Goal: Task Accomplishment & Management: Use online tool/utility

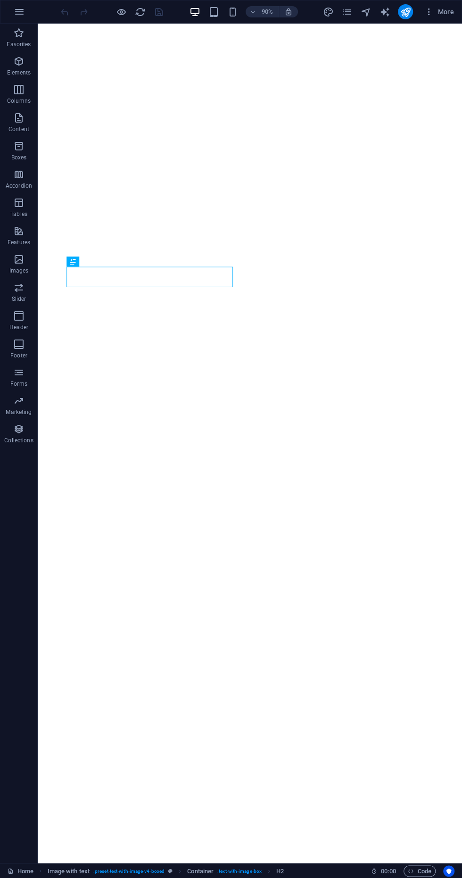
scroll to position [451, 0]
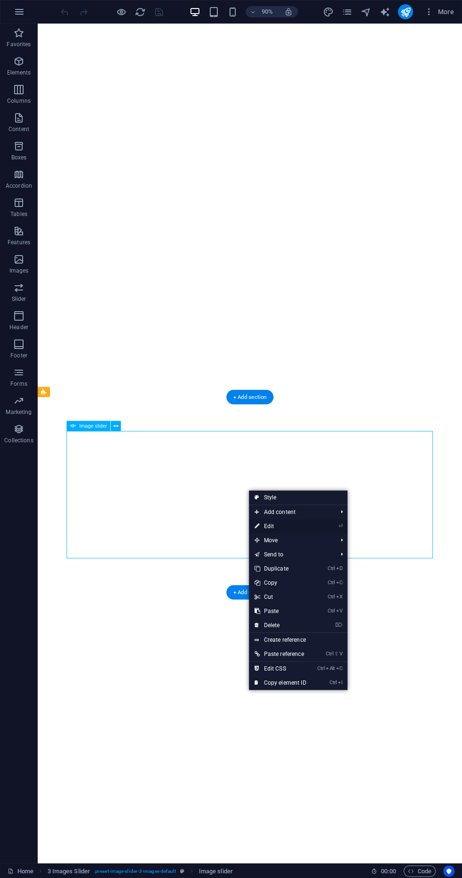
click at [293, 524] on link "⏎ Edit" at bounding box center [280, 526] width 63 height 14
select select "px"
select select "ms"
select select "s"
select select "progressive"
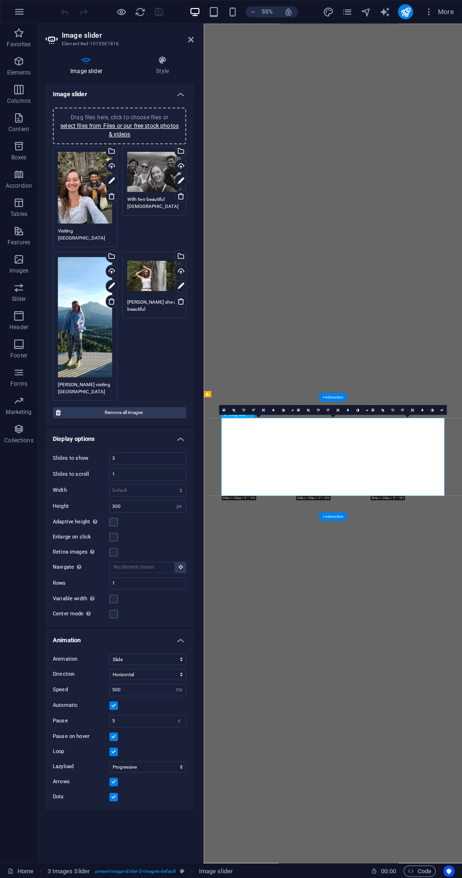
scroll to position [187, 0]
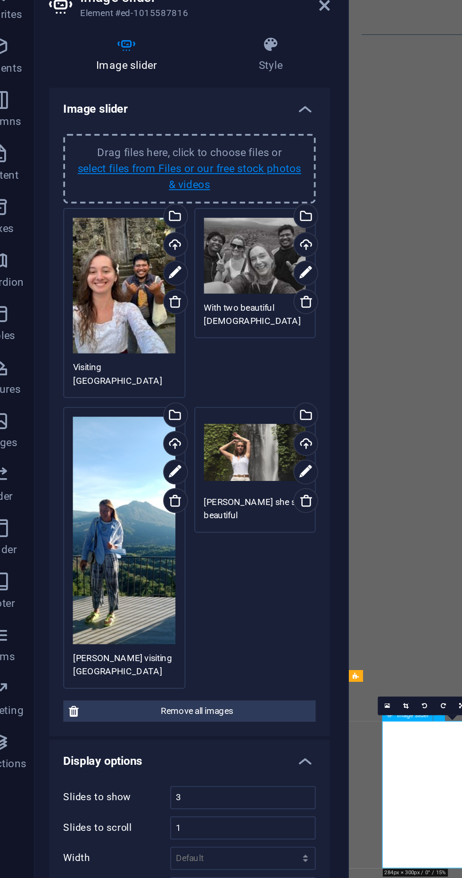
click at [129, 126] on link "select files from Files or our free stock photos & videos" at bounding box center [119, 130] width 118 height 15
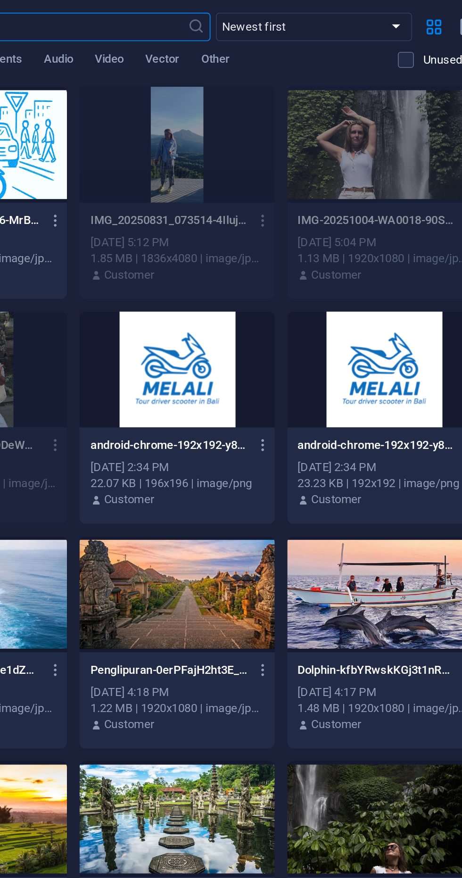
scroll to position [0, 0]
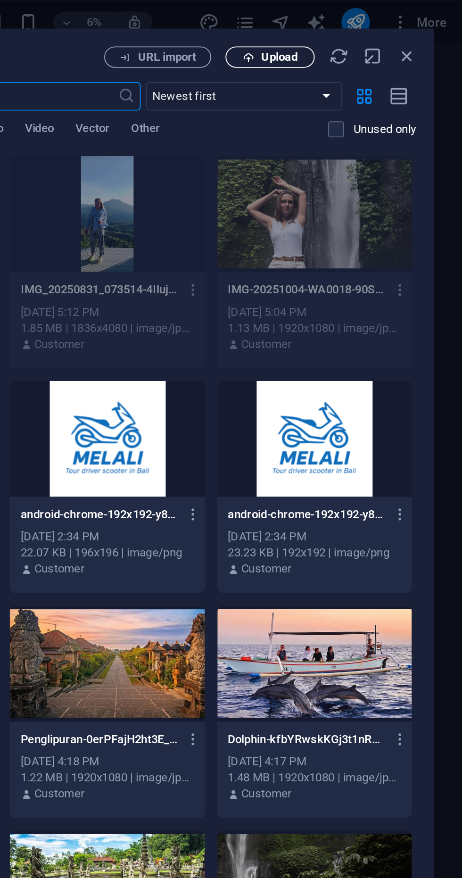
click at [359, 28] on span "Upload" at bounding box center [365, 30] width 19 height 6
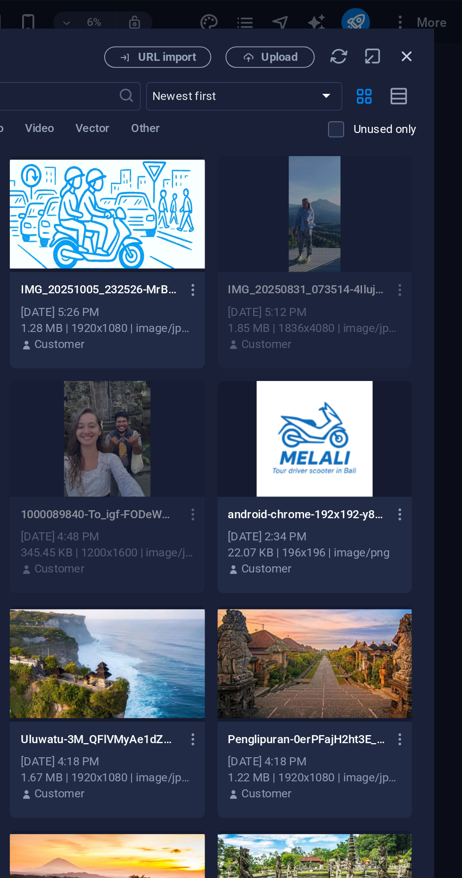
click at [435, 30] on icon "button" at bounding box center [432, 30] width 10 height 10
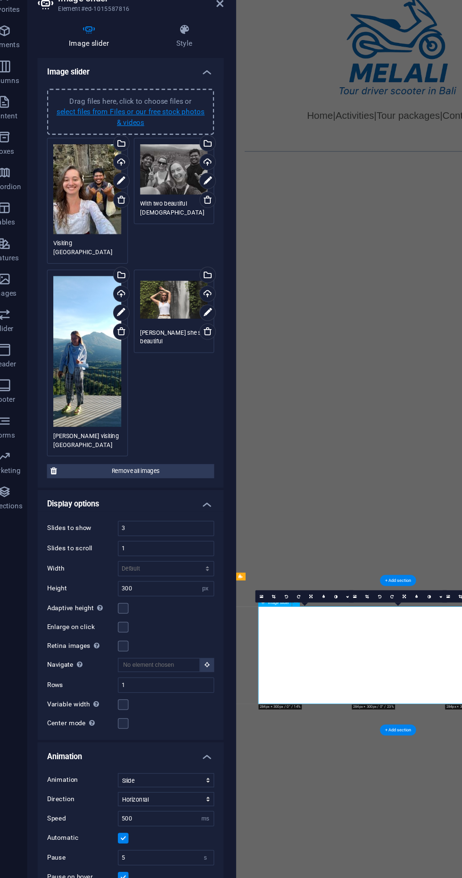
click at [123, 134] on link "select files from Files or our free stock photos & videos" at bounding box center [119, 130] width 118 height 15
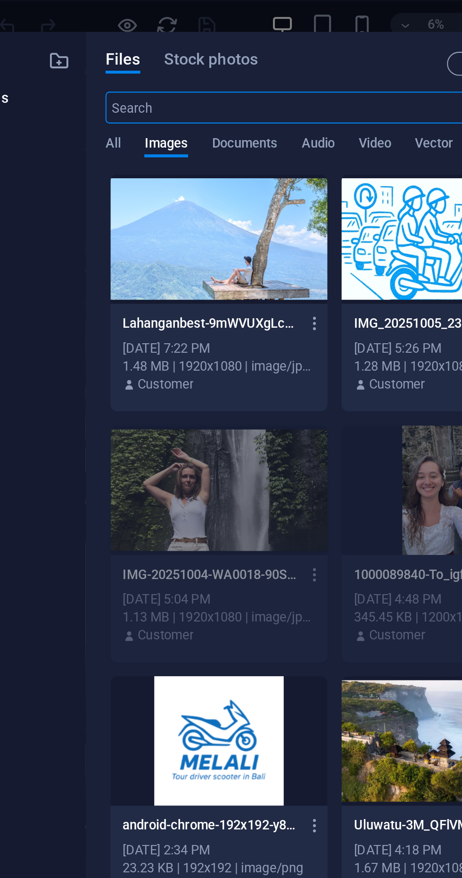
click at [171, 132] on div at bounding box center [164, 113] width 103 height 61
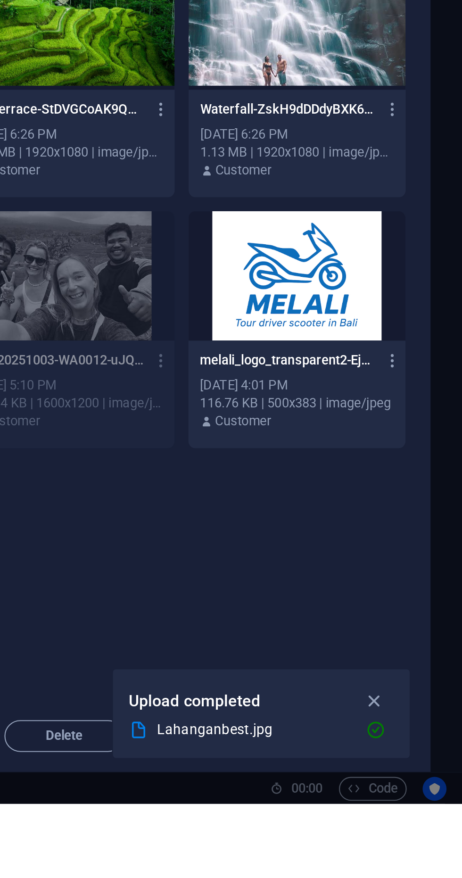
scroll to position [250, 0]
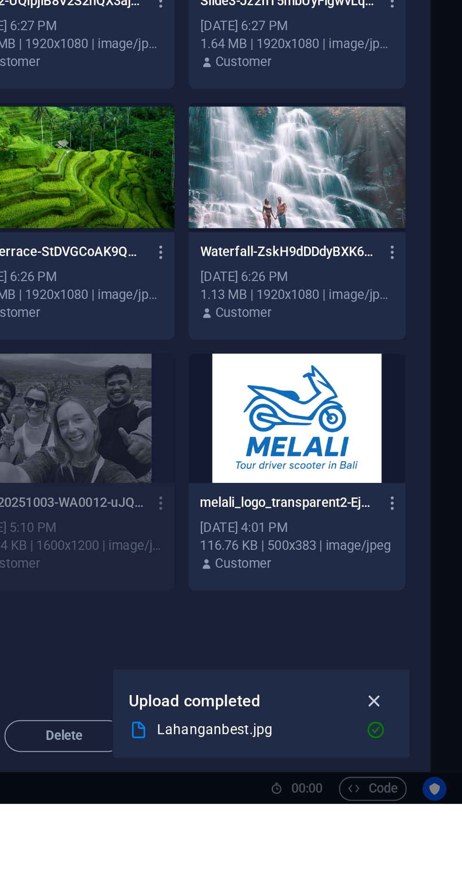
click at [422, 835] on icon "button" at bounding box center [420, 830] width 11 height 10
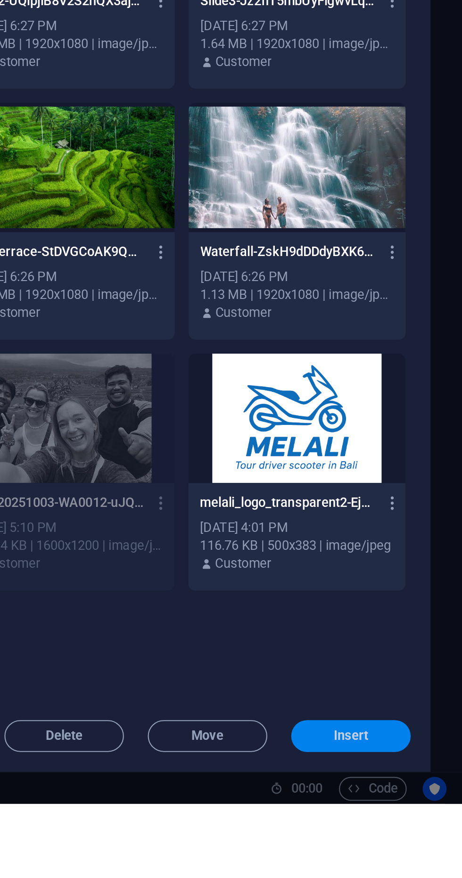
click at [412, 849] on span "Insert" at bounding box center [409, 847] width 17 height 6
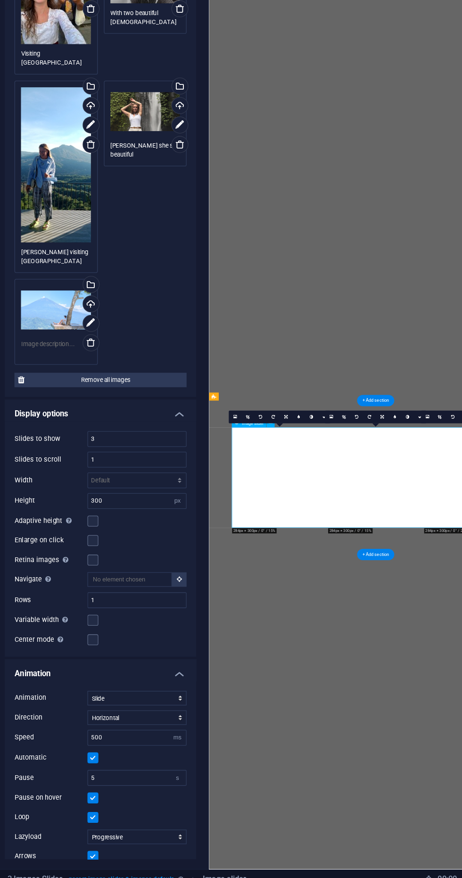
scroll to position [0, 0]
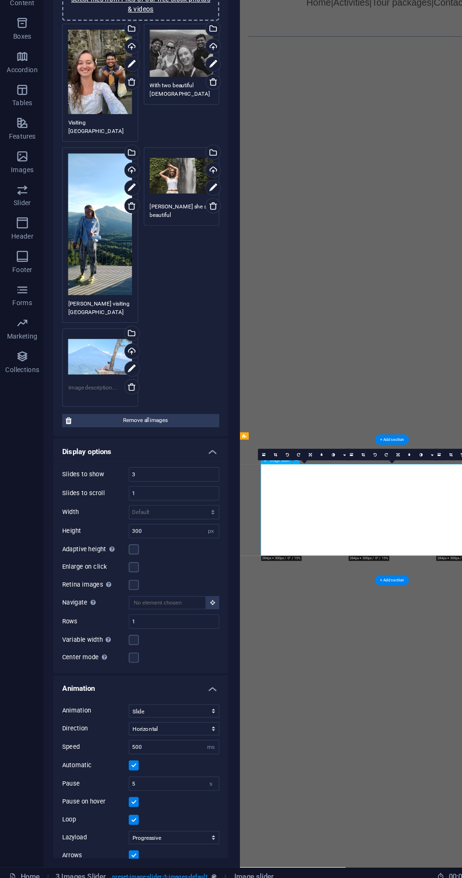
click at [160, 389] on div "Drag files here, click to choose files or select files from Files or our free s…" at bounding box center [119, 309] width 138 height 330
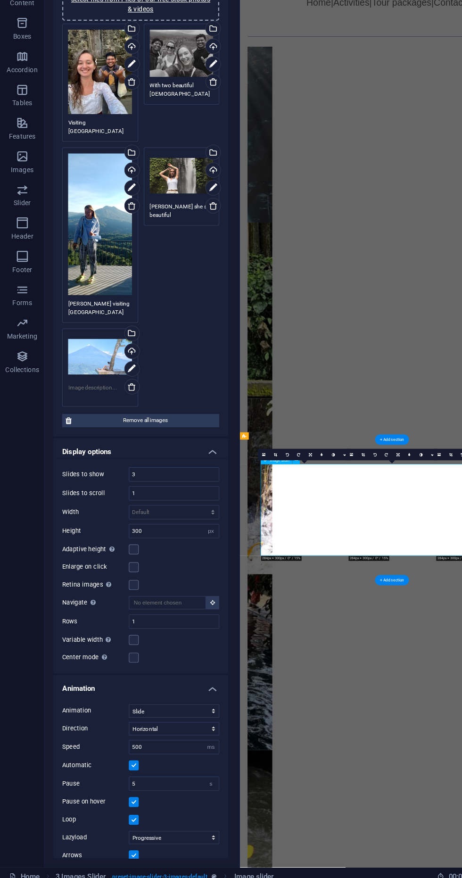
click at [72, 456] on textarea at bounding box center [85, 459] width 54 height 14
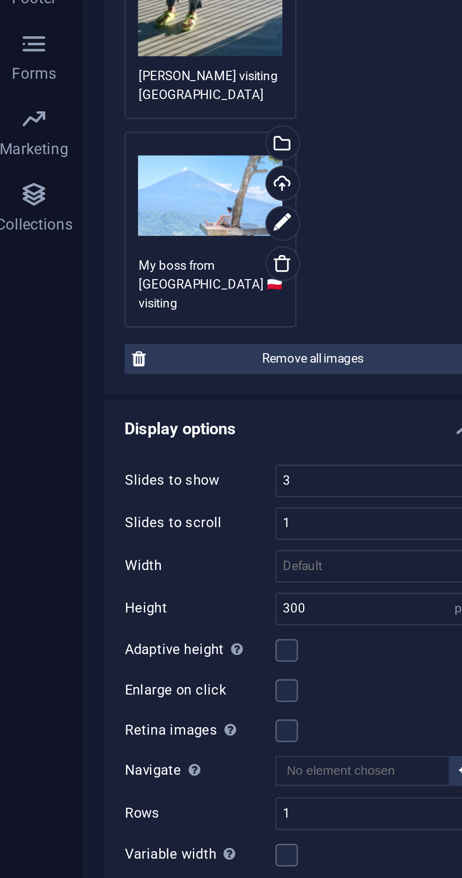
click at [109, 461] on textarea "My boss from Poland 🇵🇱 visiting Lahangan sweete" at bounding box center [85, 462] width 54 height 21
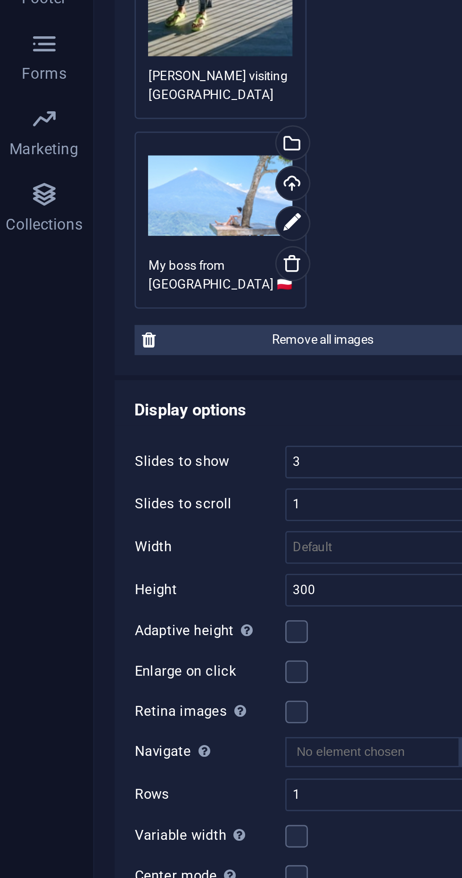
click at [101, 461] on textarea "My boss from Poland 🇵🇱 visiting Lahangan sweete" at bounding box center [85, 459] width 54 height 14
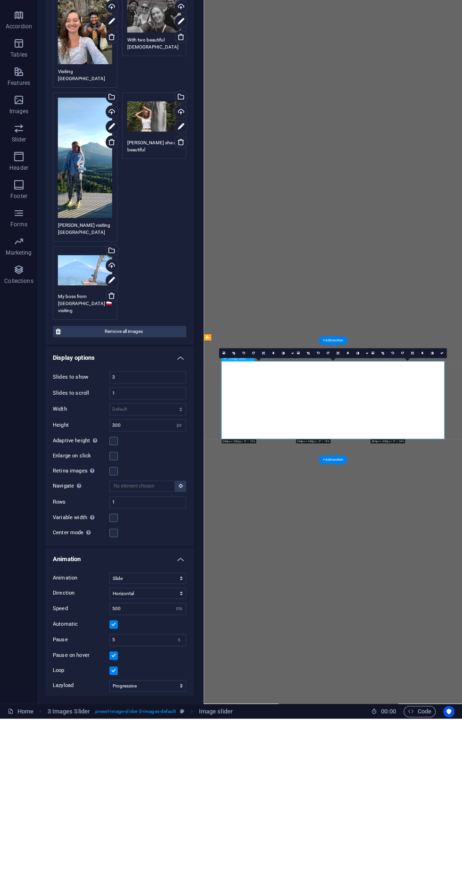
type textarea "My boss from [GEOGRAPHIC_DATA] 🇵🇱 visiting [GEOGRAPHIC_DATA] sweet"
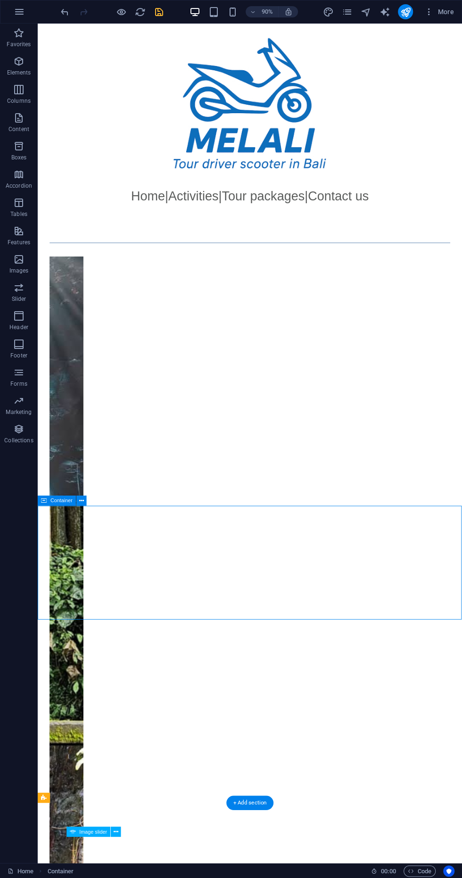
click at [162, 9] on icon "save" at bounding box center [159, 12] width 11 height 11
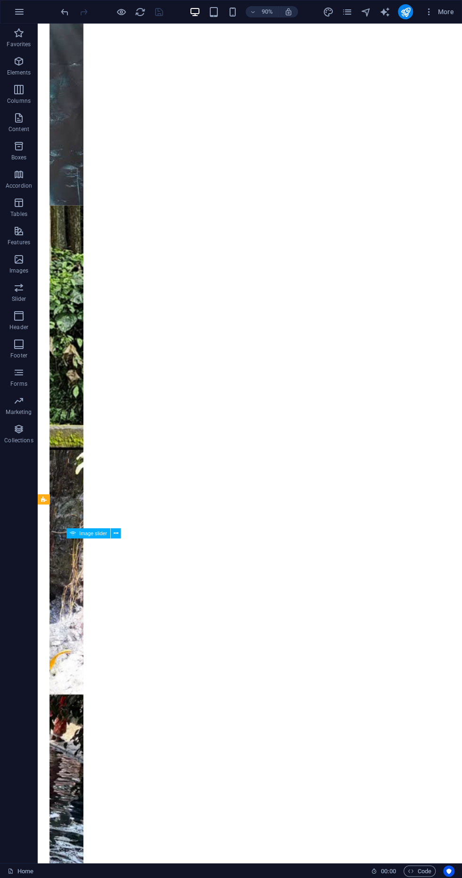
scroll to position [332, 0]
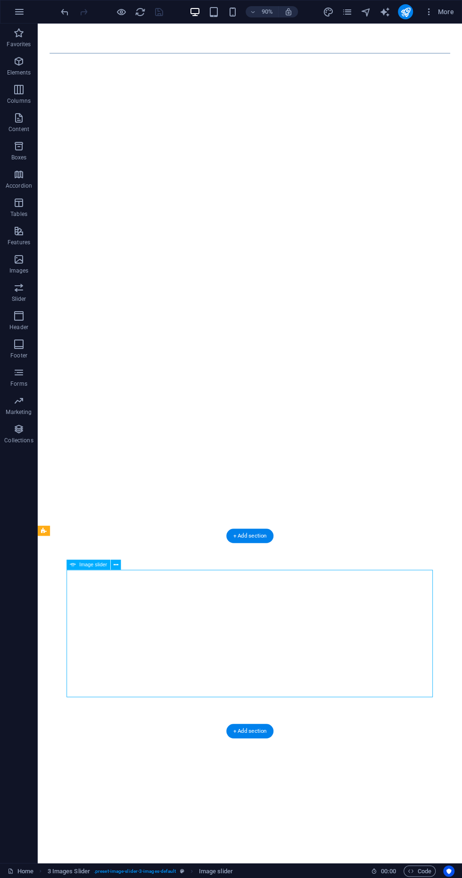
scroll to position [0, 0]
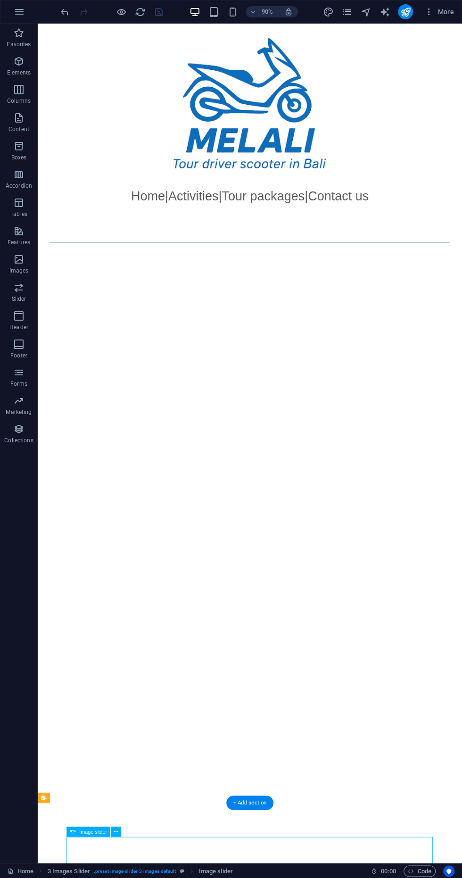
click at [351, 11] on icon "pages" at bounding box center [347, 12] width 11 height 11
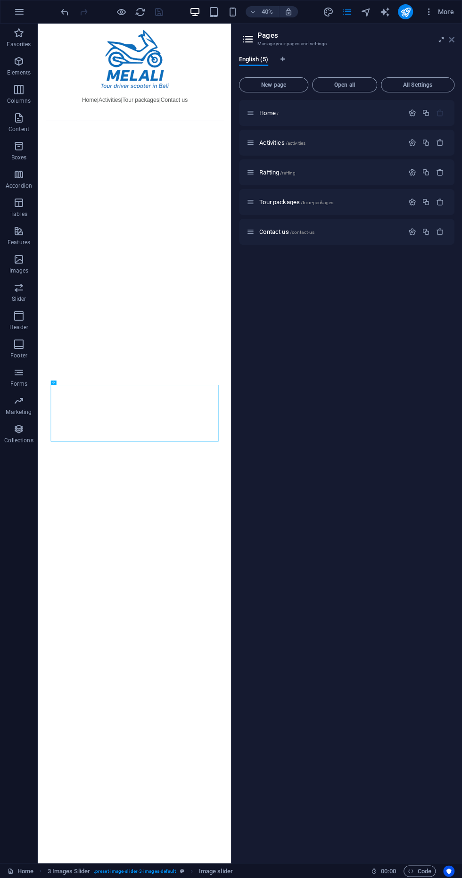
click at [451, 39] on icon at bounding box center [452, 40] width 6 height 8
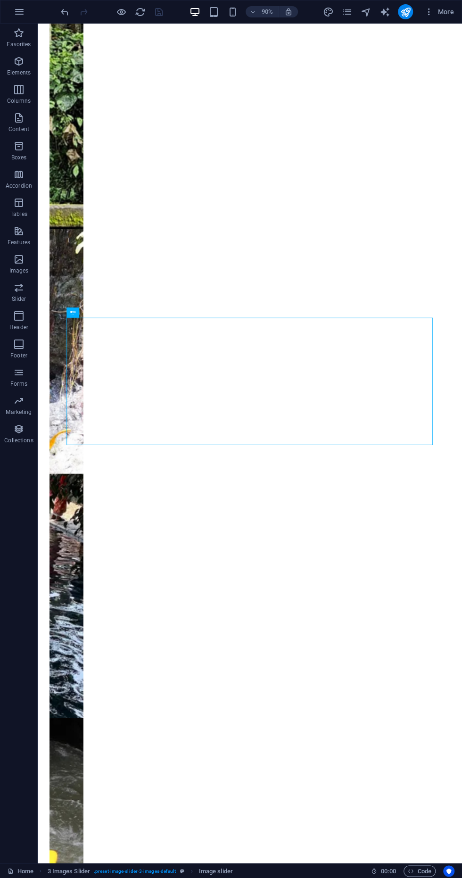
scroll to position [577, 0]
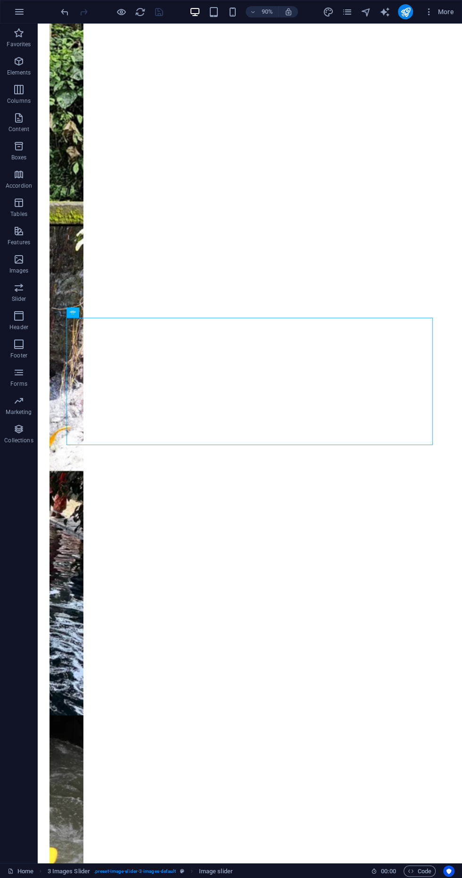
click at [344, 12] on icon "pages" at bounding box center [347, 12] width 11 height 11
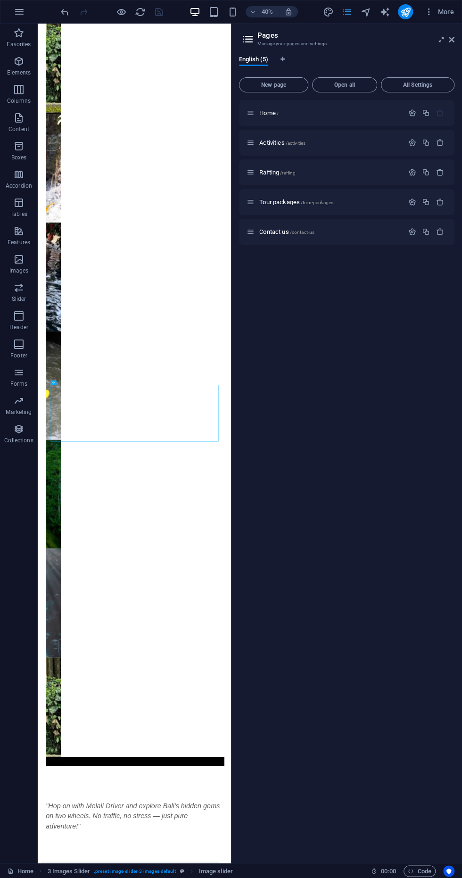
scroll to position [0, 0]
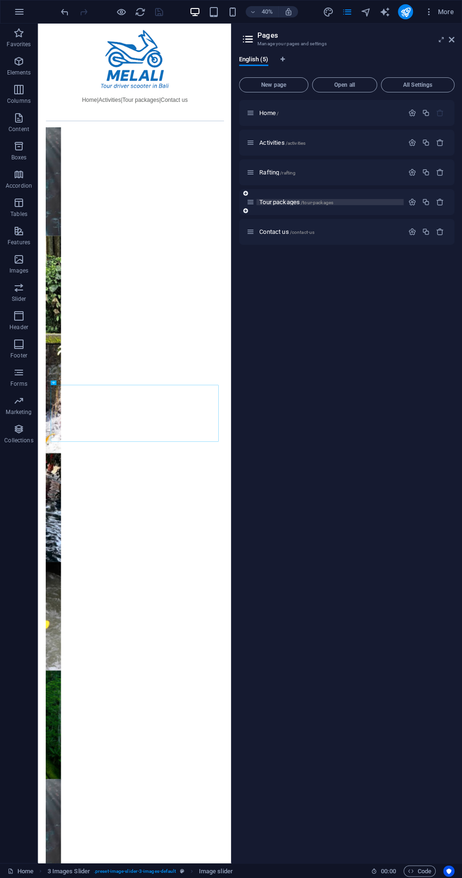
click at [309, 205] on span "/tour-packages" at bounding box center [317, 202] width 33 height 5
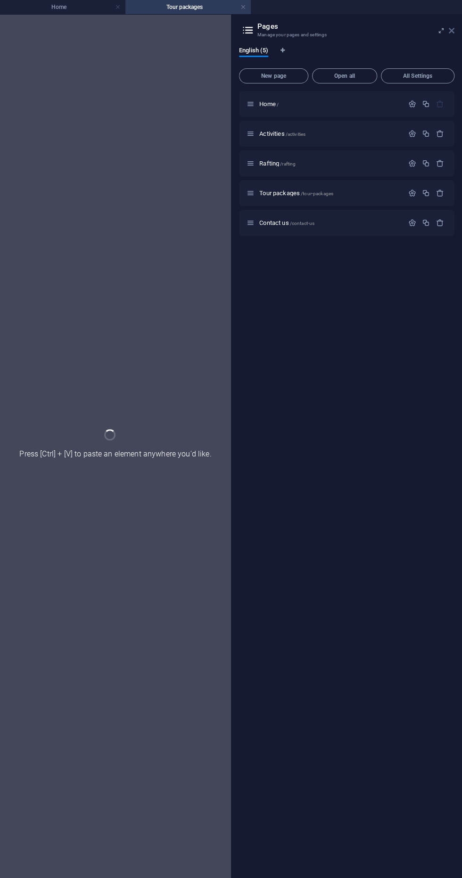
click at [454, 33] on icon at bounding box center [452, 31] width 6 height 8
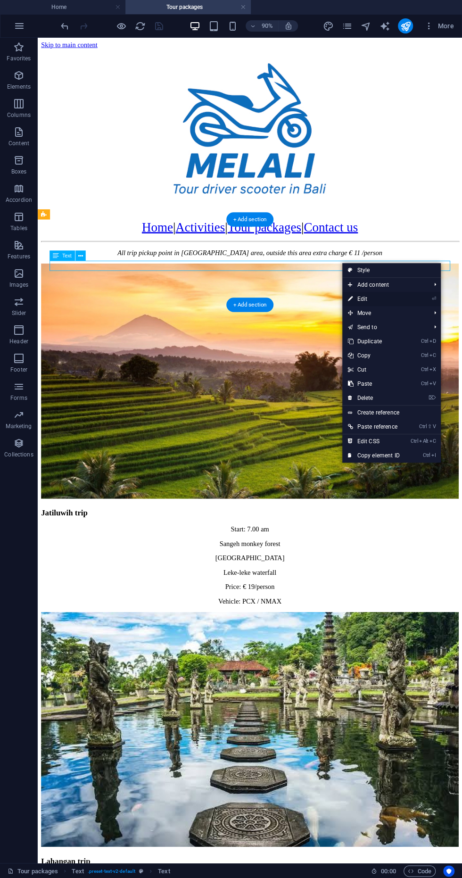
click at [379, 299] on link "⏎ Edit" at bounding box center [374, 299] width 63 height 14
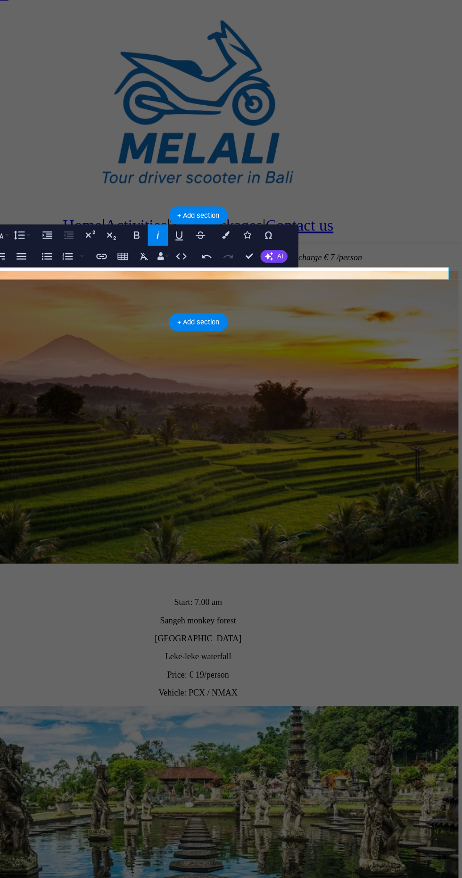
click at [318, 100] on div at bounding box center [169, 91] width 462 height 183
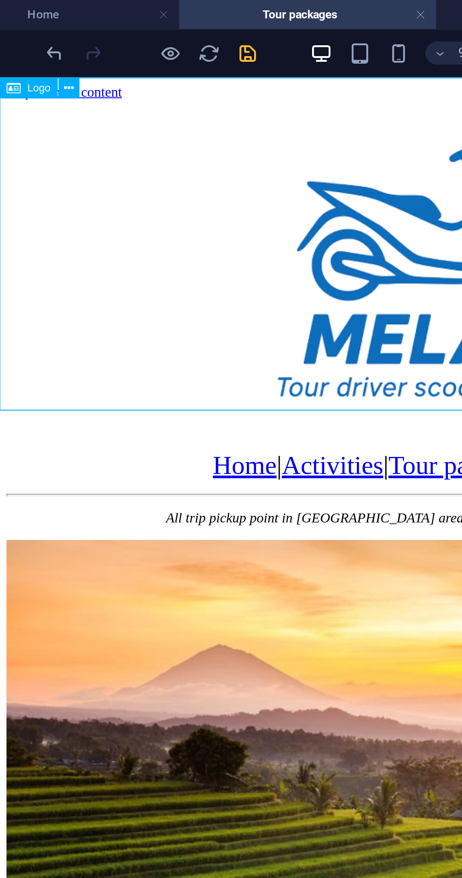
click at [159, 23] on icon "save" at bounding box center [159, 26] width 11 height 11
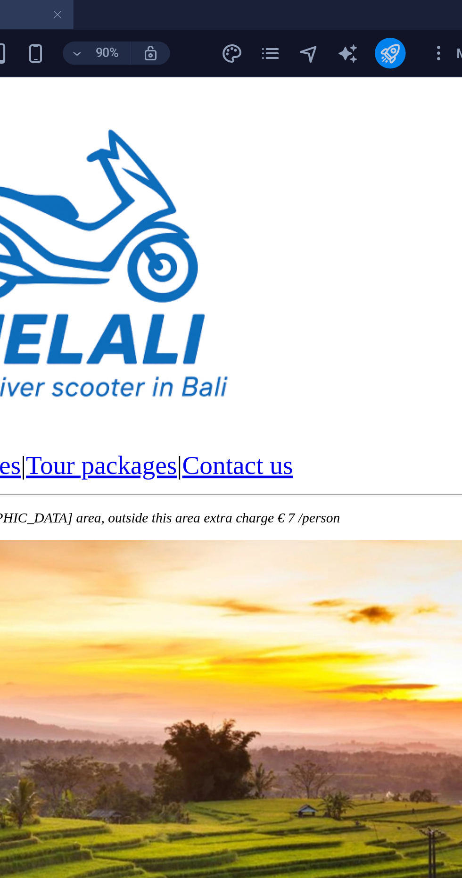
click at [405, 28] on icon "publish" at bounding box center [405, 26] width 11 height 11
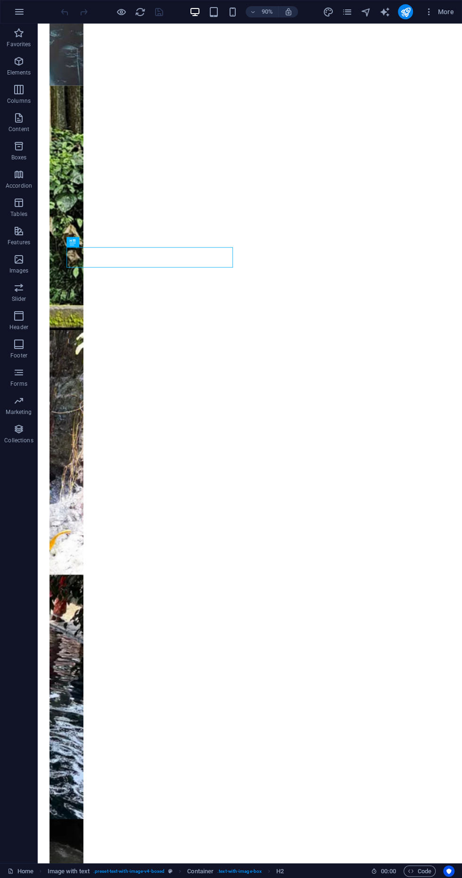
scroll to position [471, 0]
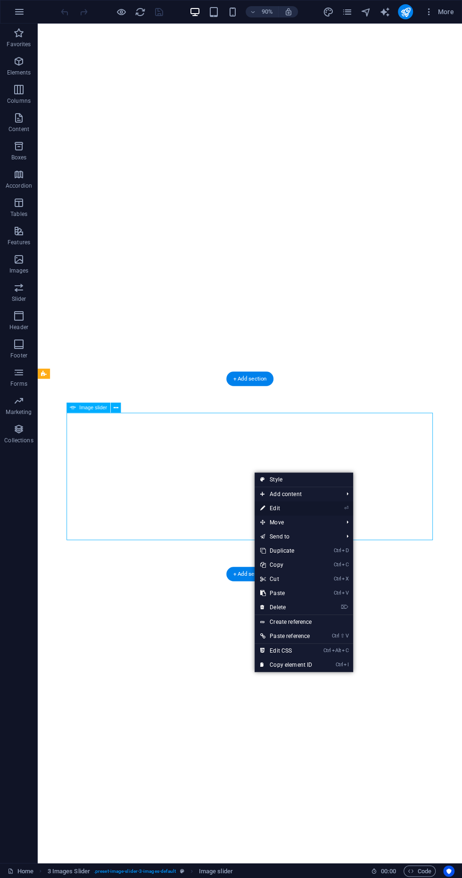
click at [307, 506] on link "⏎ Edit" at bounding box center [286, 509] width 63 height 14
select select "px"
select select "ms"
select select "s"
select select "progressive"
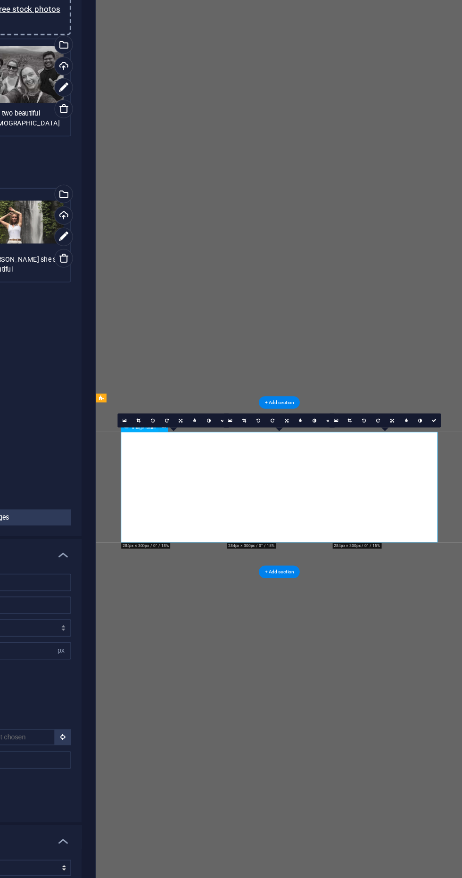
scroll to position [0, 0]
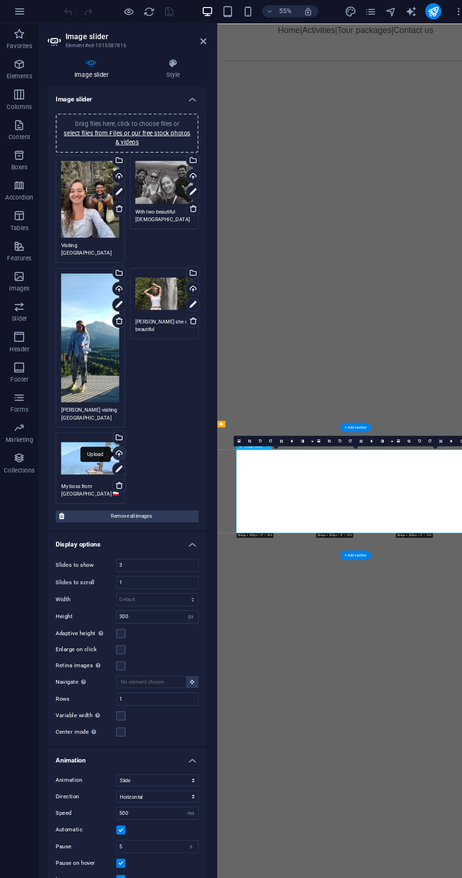
click at [114, 421] on div "Upload" at bounding box center [111, 425] width 14 height 14
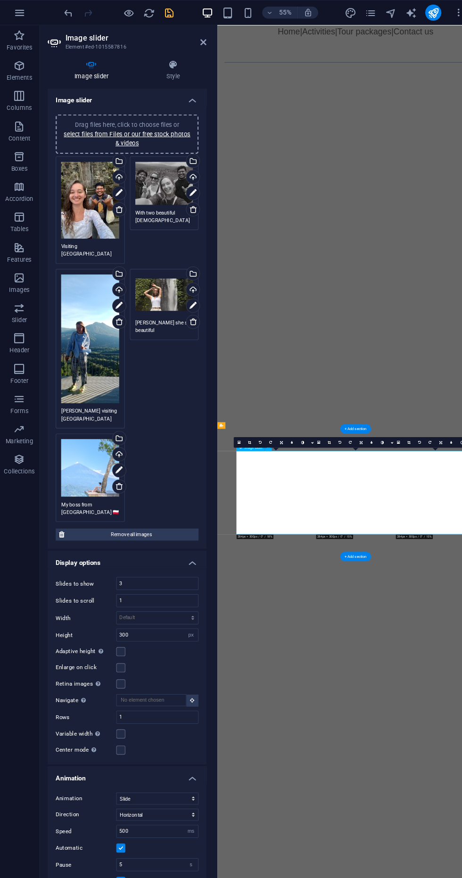
click at [157, 15] on icon "save" at bounding box center [159, 12] width 11 height 11
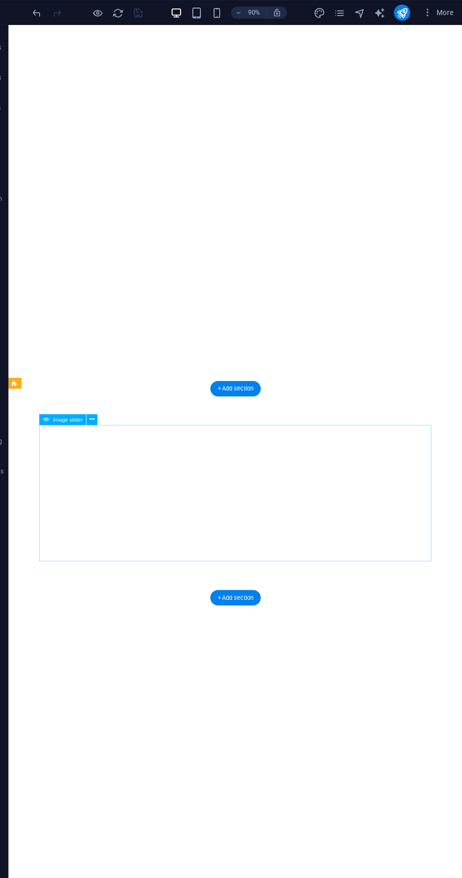
scroll to position [489, 0]
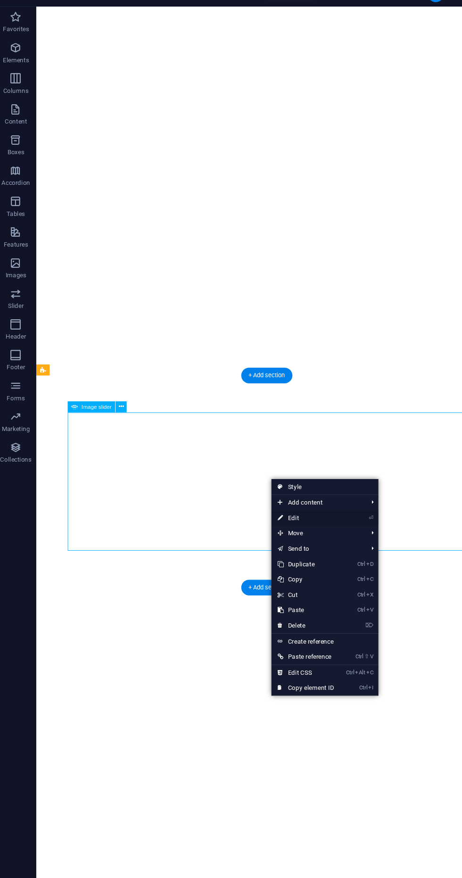
click at [302, 495] on link "⏎ Edit" at bounding box center [285, 494] width 63 height 14
select select "px"
select select "ms"
select select "s"
select select "progressive"
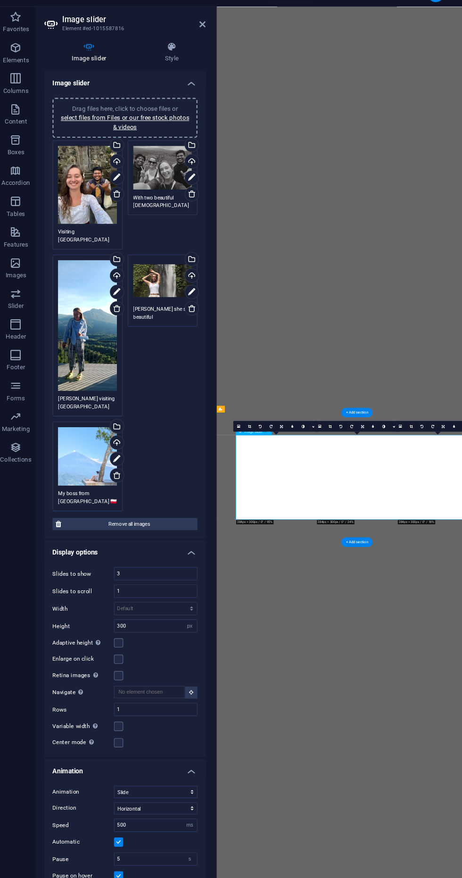
scroll to position [187, 0]
click at [116, 424] on div "Upload" at bounding box center [111, 426] width 14 height 14
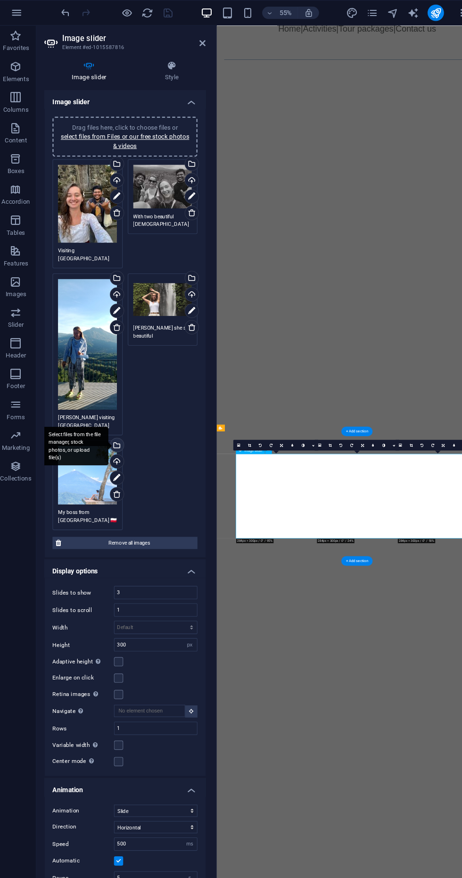
click at [112, 407] on div "Select files from the file manager, stock photos, or upload file(s)" at bounding box center [111, 411] width 14 height 14
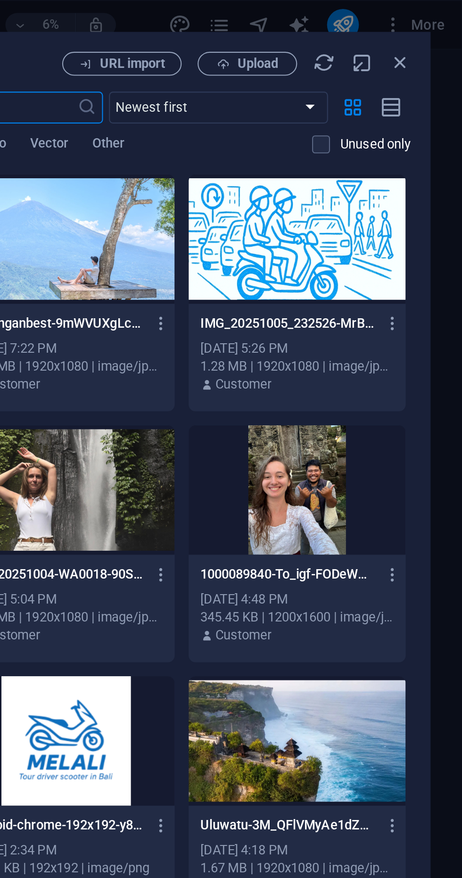
scroll to position [0, 0]
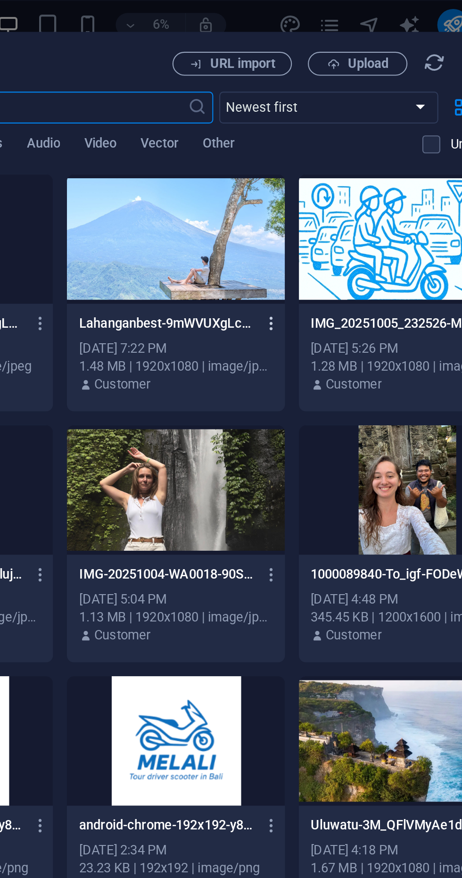
click at [318, 156] on icon "button" at bounding box center [319, 153] width 9 height 8
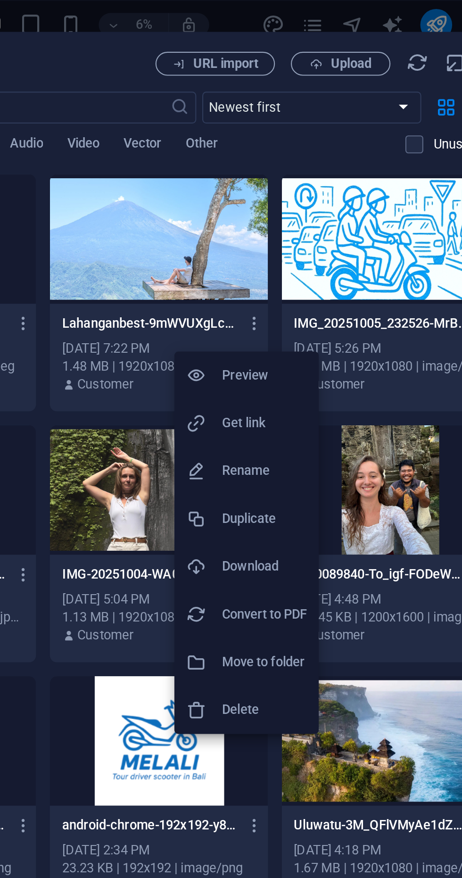
click at [315, 336] on h6 "Delete" at bounding box center [324, 336] width 40 height 11
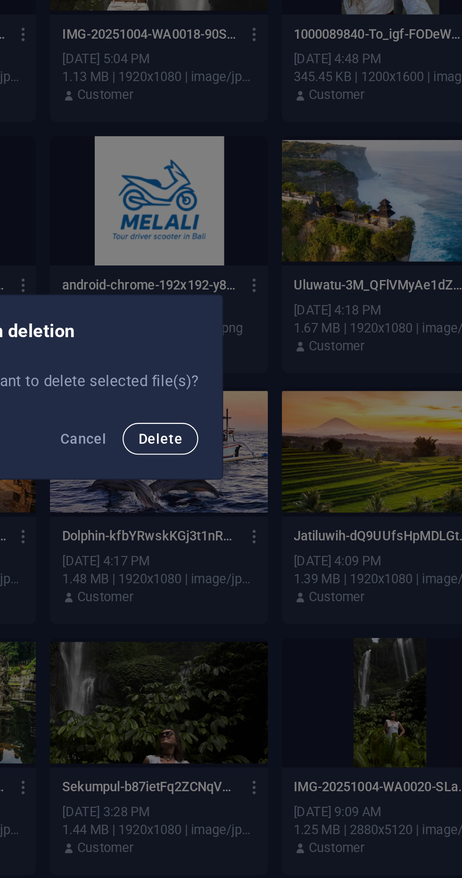
click at [280, 468] on button "Delete" at bounding box center [275, 463] width 36 height 15
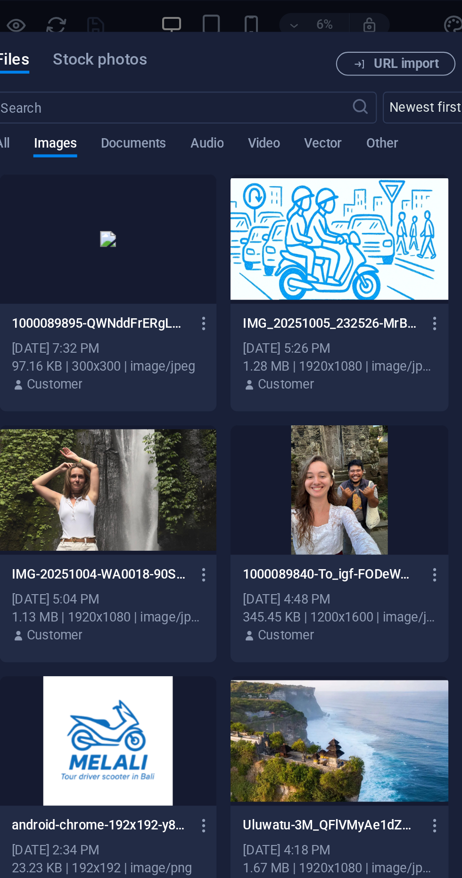
click at [167, 118] on div at bounding box center [164, 113] width 103 height 61
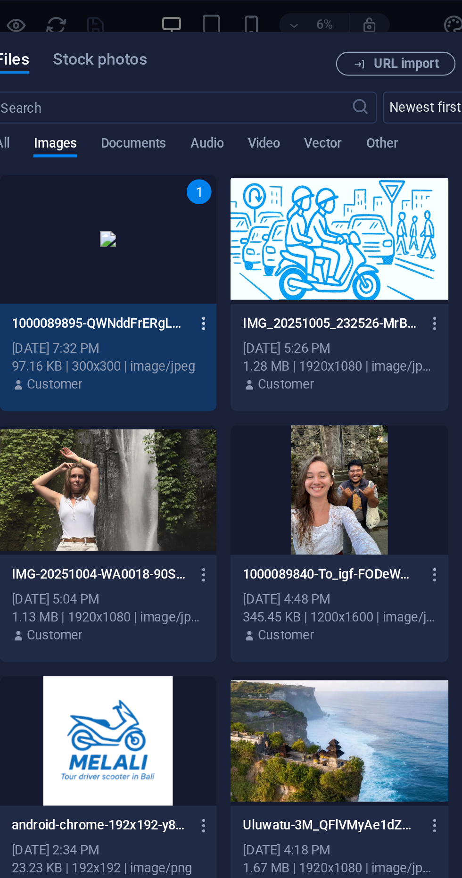
click at [209, 157] on button "button" at bounding box center [208, 153] width 13 height 15
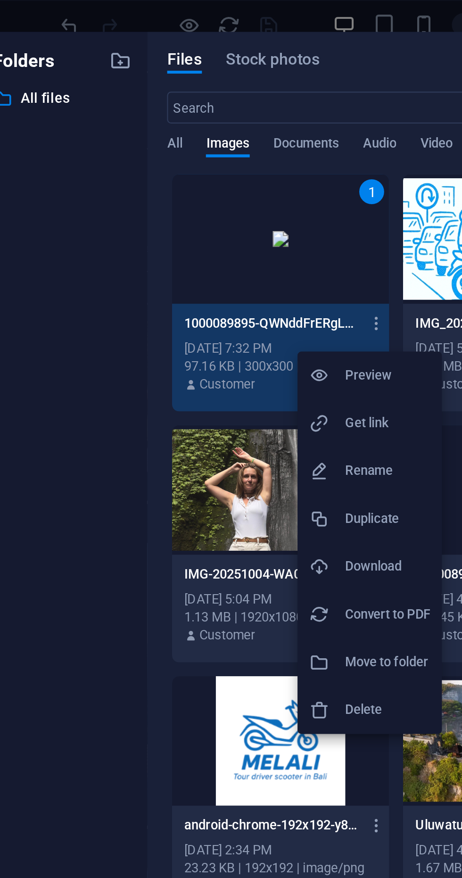
click at [207, 335] on h6 "Delete" at bounding box center [215, 336] width 40 height 11
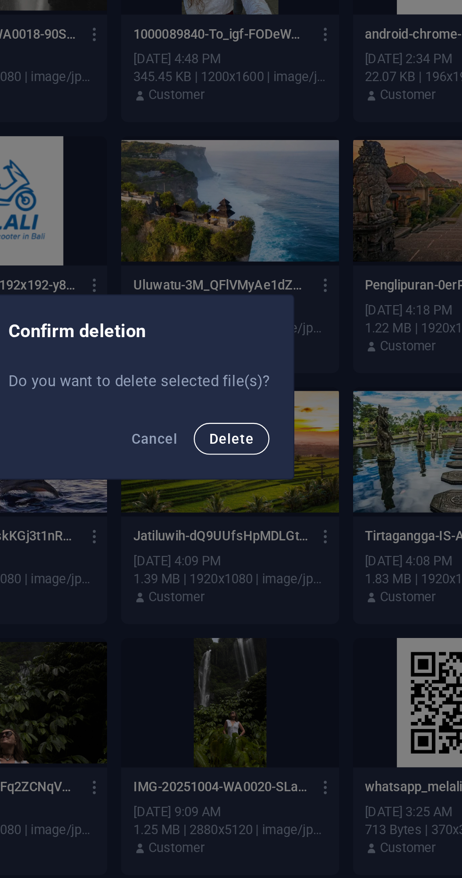
click at [278, 468] on button "Delete" at bounding box center [275, 463] width 36 height 15
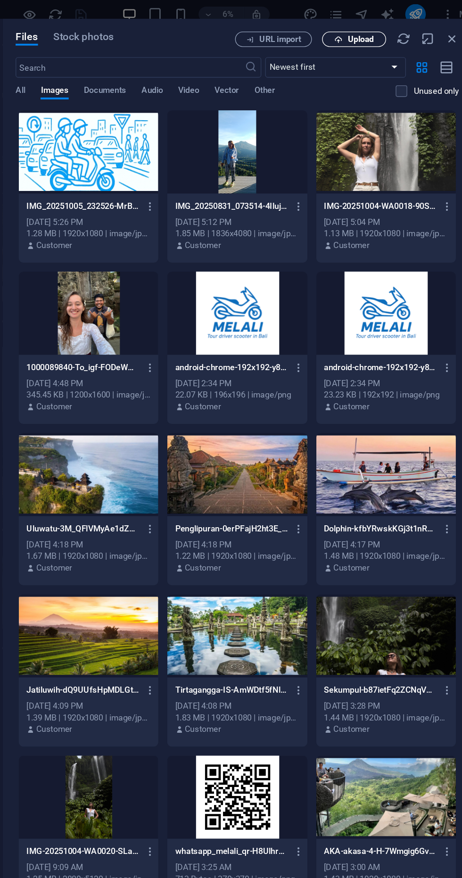
click at [359, 33] on span "Upload" at bounding box center [365, 30] width 19 height 6
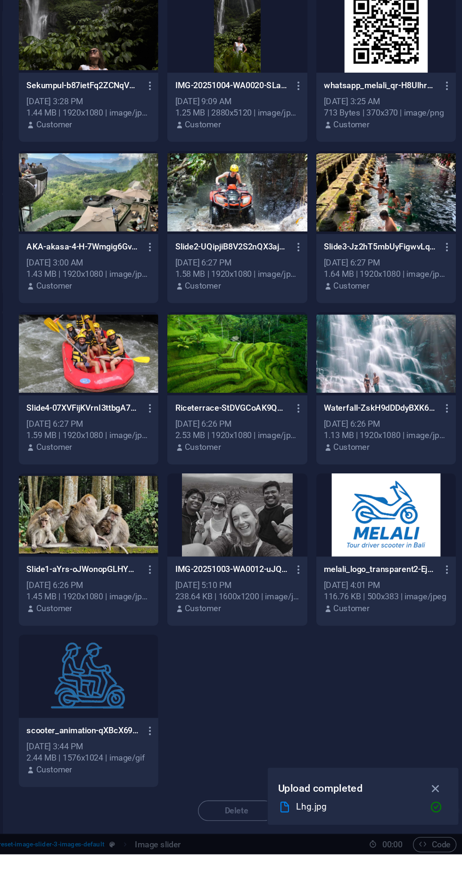
scroll to position [250, 0]
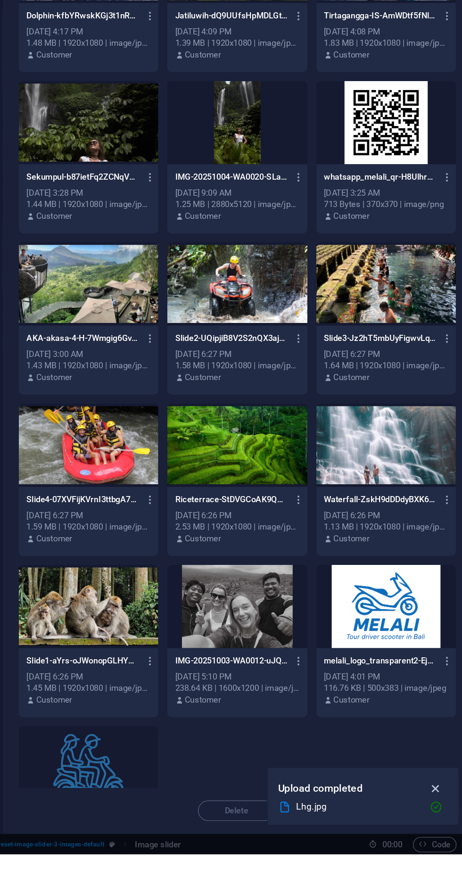
click at [422, 835] on icon "button" at bounding box center [420, 830] width 11 height 10
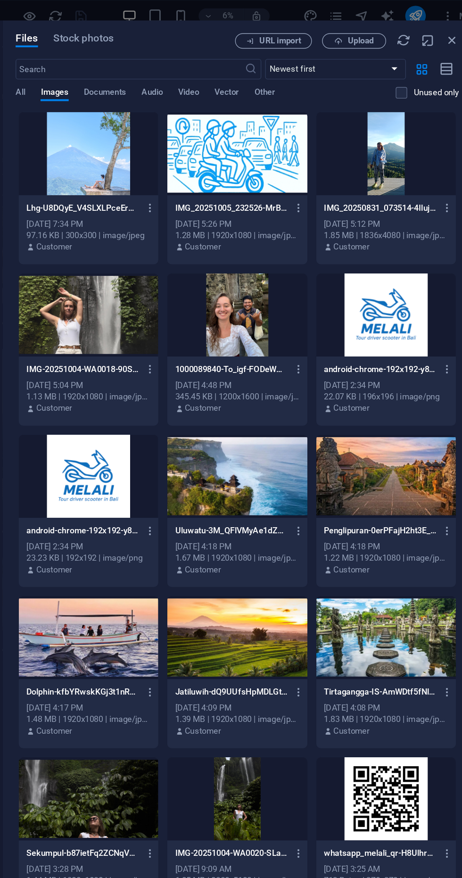
scroll to position [0, 0]
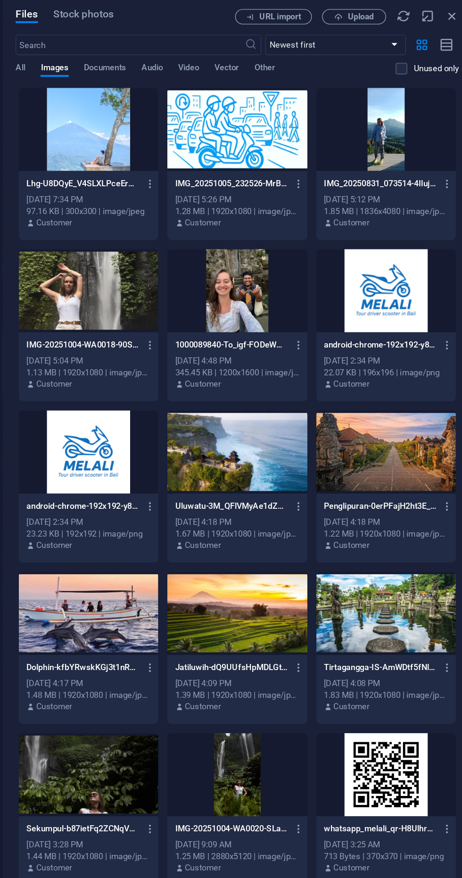
click at [170, 128] on div at bounding box center [164, 113] width 103 height 61
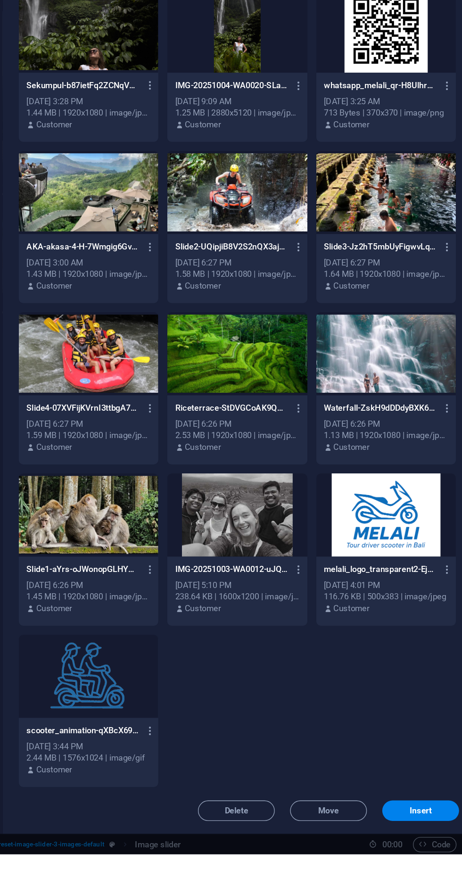
scroll to position [250, 0]
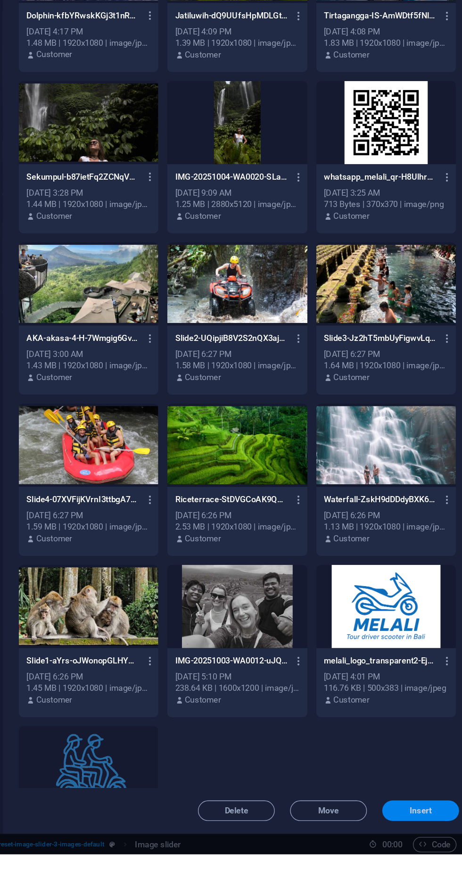
click at [414, 849] on span "Insert" at bounding box center [409, 847] width 17 height 6
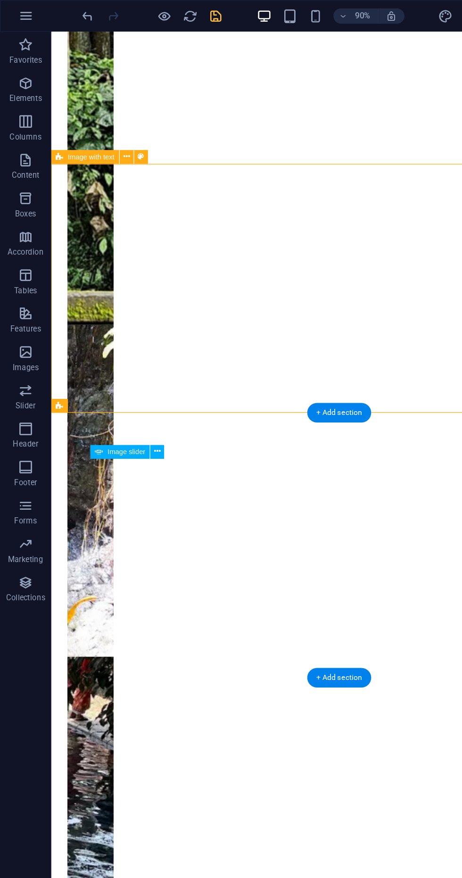
scroll to position [568, 0]
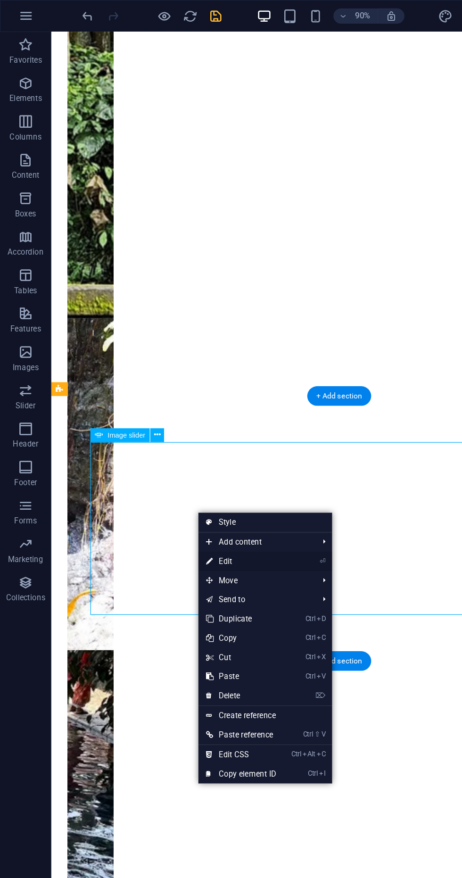
click at [195, 414] on link "⏎ Edit" at bounding box center [177, 414] width 63 height 14
select select "px"
select select "ms"
select select "s"
select select "progressive"
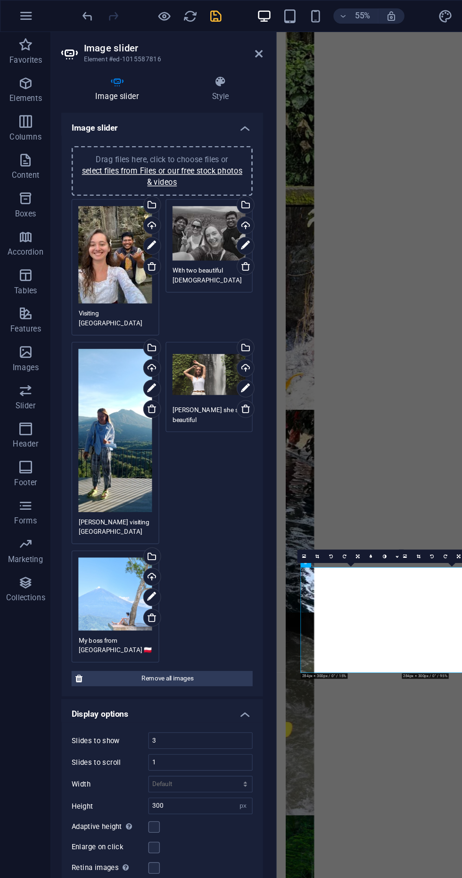
scroll to position [187, 0]
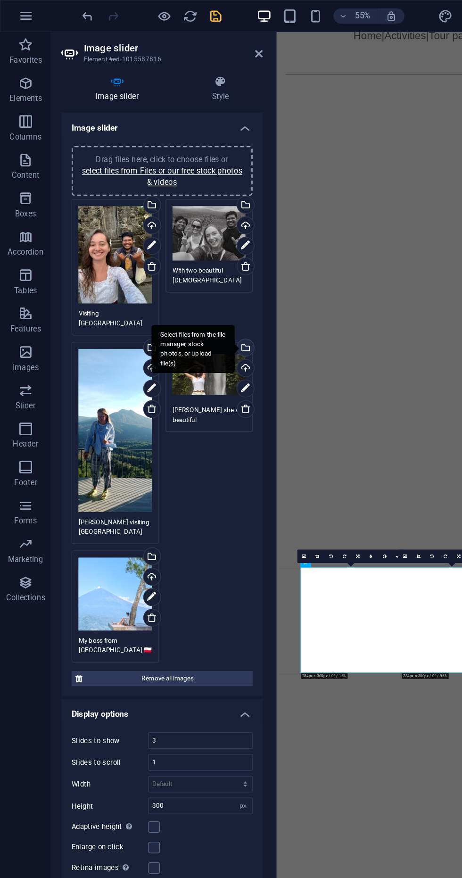
click at [180, 253] on div "Select files from the file manager, stock photos, or upload file(s)" at bounding box center [180, 257] width 14 height 14
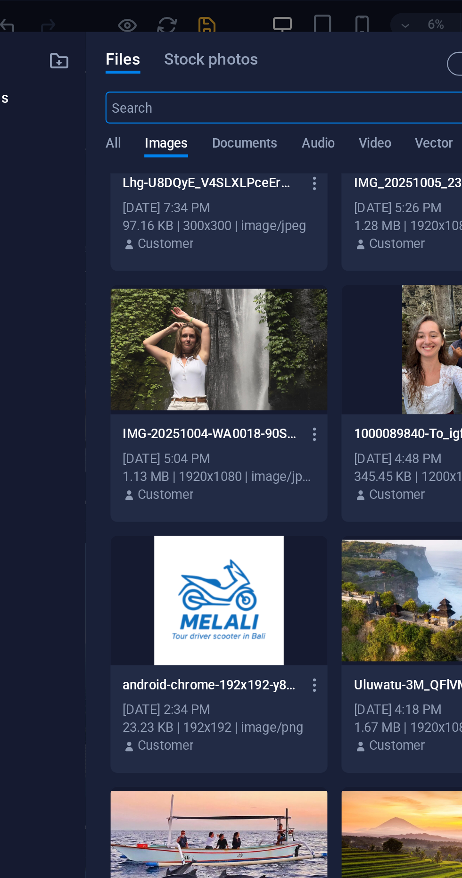
scroll to position [69, 0]
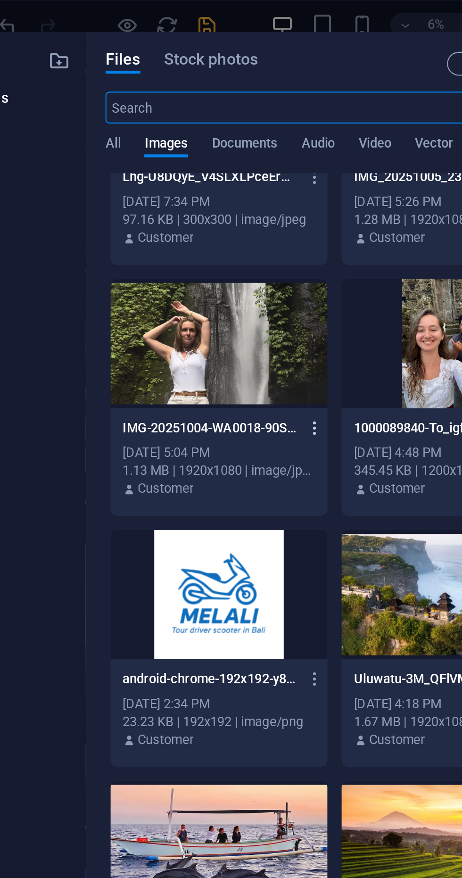
click at [211, 202] on icon "button" at bounding box center [210, 203] width 9 height 8
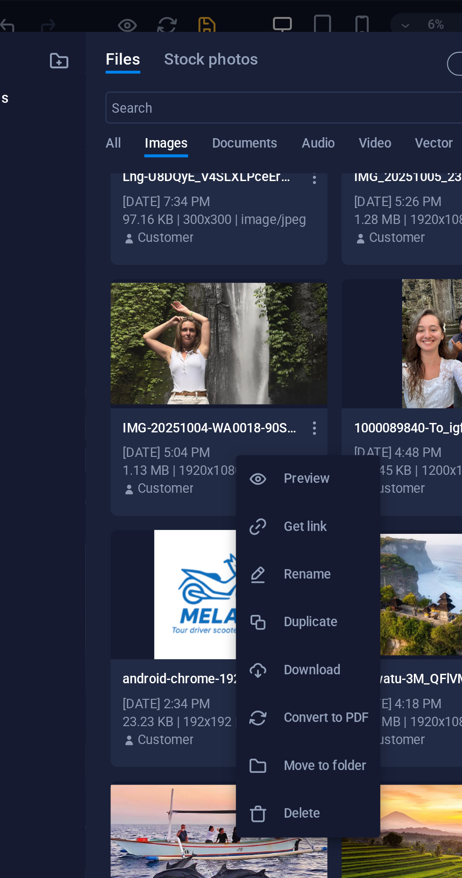
click at [211, 386] on h6 "Delete" at bounding box center [215, 385] width 40 height 11
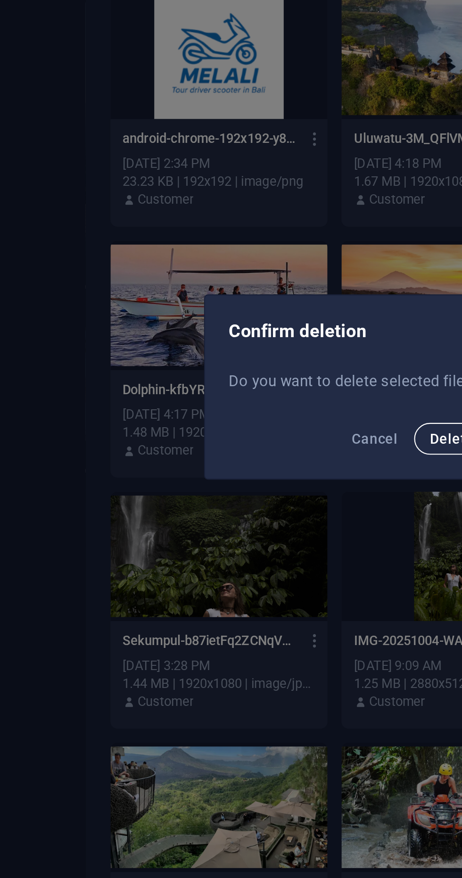
click at [267, 463] on span "Delete" at bounding box center [275, 464] width 21 height 8
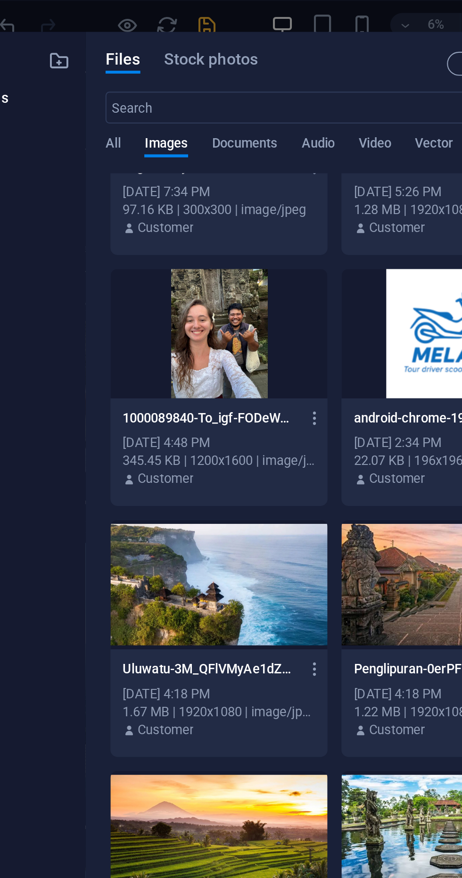
scroll to position [0, 0]
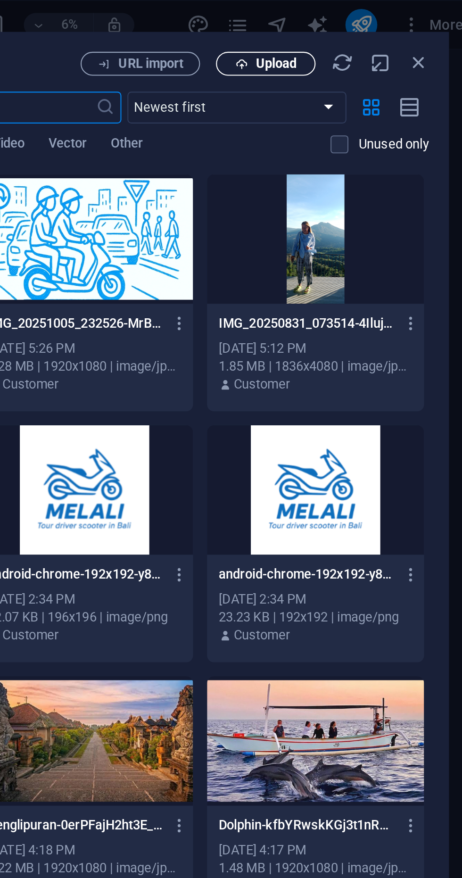
click at [364, 30] on span "Upload" at bounding box center [365, 30] width 19 height 6
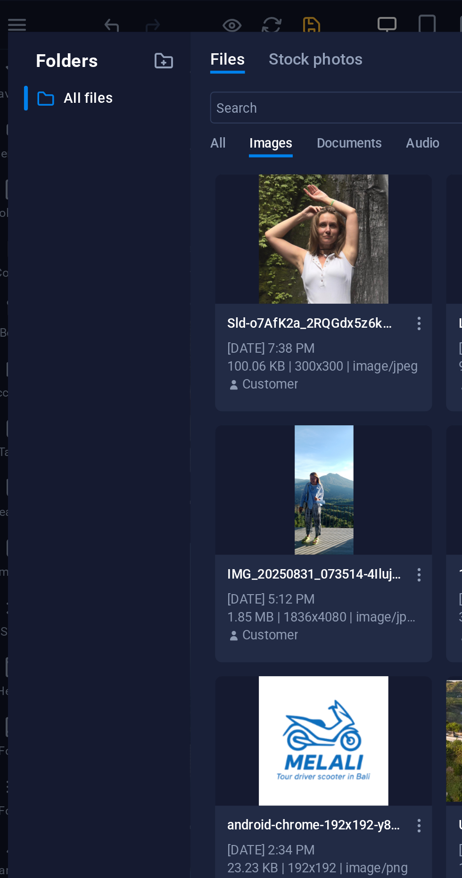
click at [153, 127] on div at bounding box center [164, 113] width 103 height 61
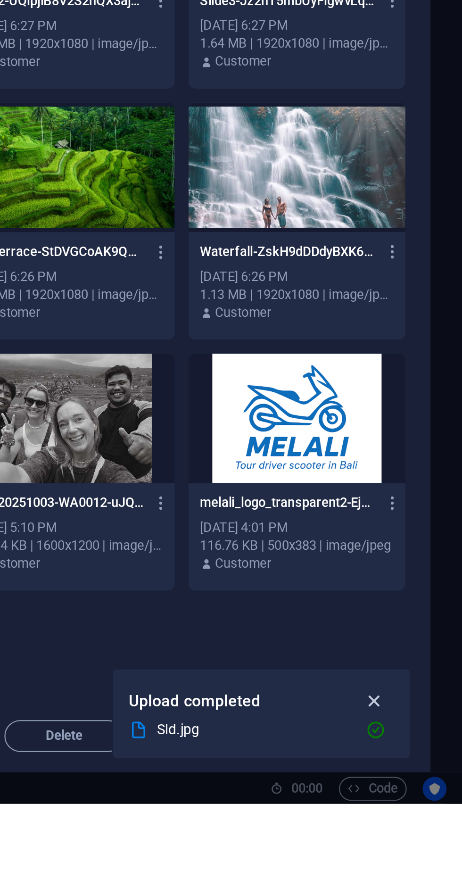
click at [422, 835] on icon "button" at bounding box center [420, 830] width 11 height 10
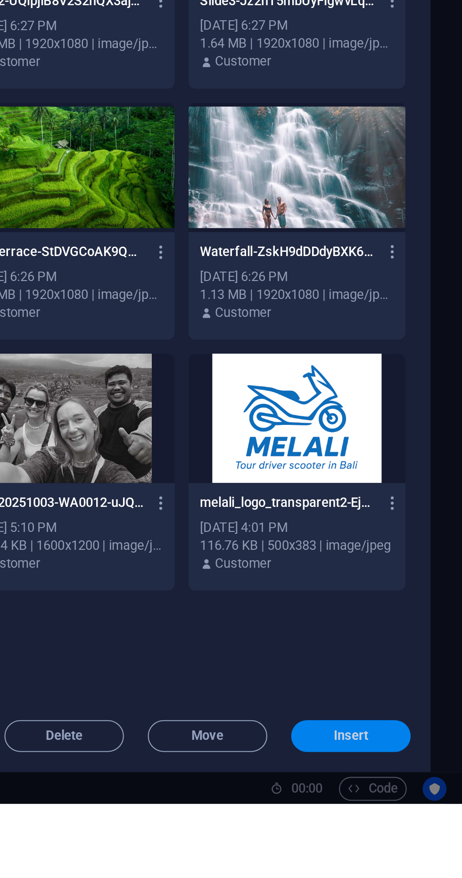
click at [415, 849] on span "Insert" at bounding box center [409, 847] width 17 height 6
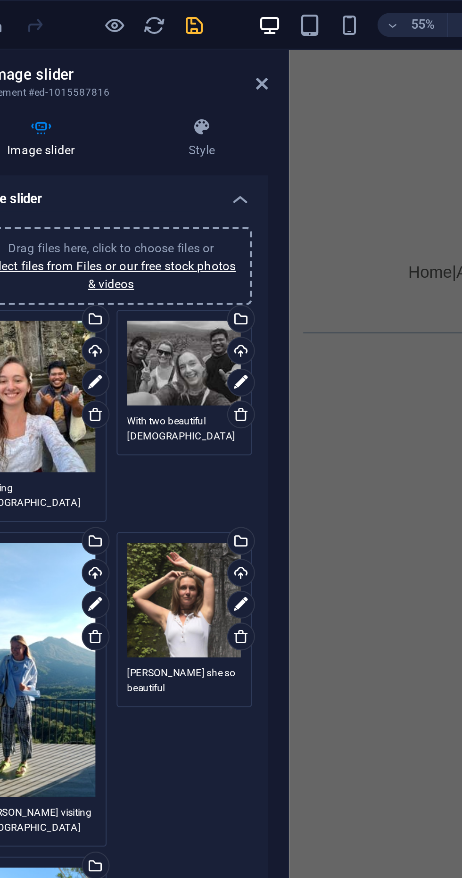
click at [159, 14] on icon "save" at bounding box center [159, 12] width 11 height 11
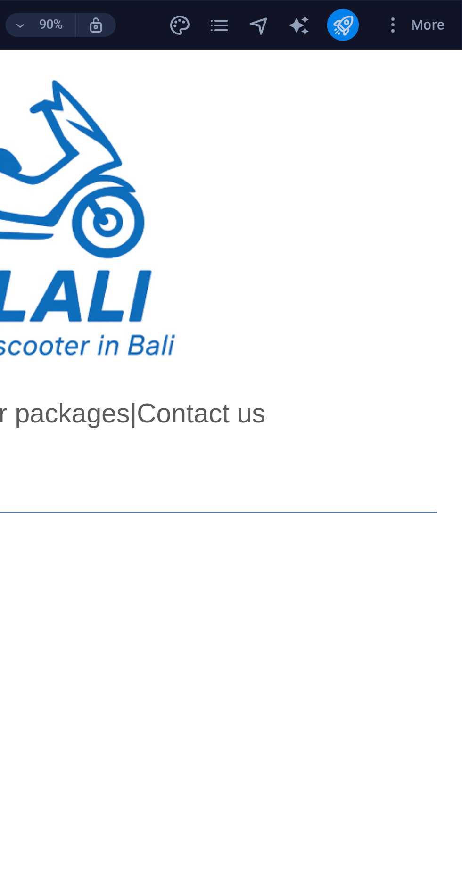
click at [409, 13] on icon "publish" at bounding box center [405, 12] width 11 height 11
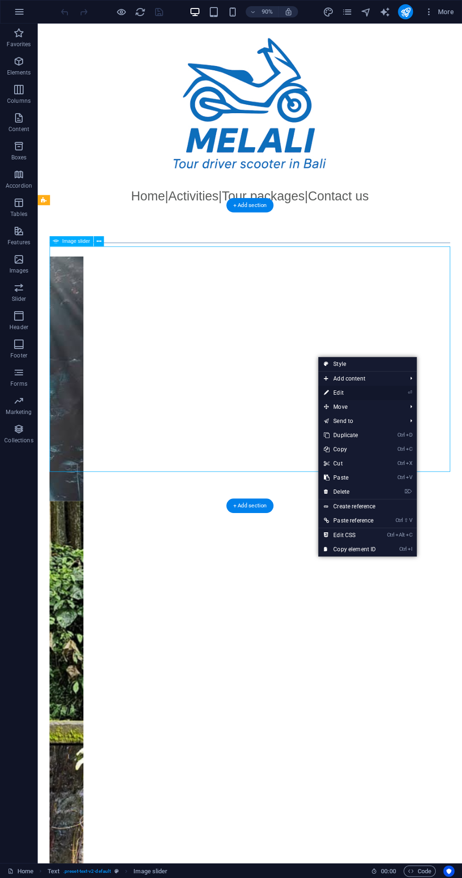
click at [360, 393] on link "⏎ Edit" at bounding box center [349, 393] width 63 height 14
select select "ms"
select select "s"
select select "progressive"
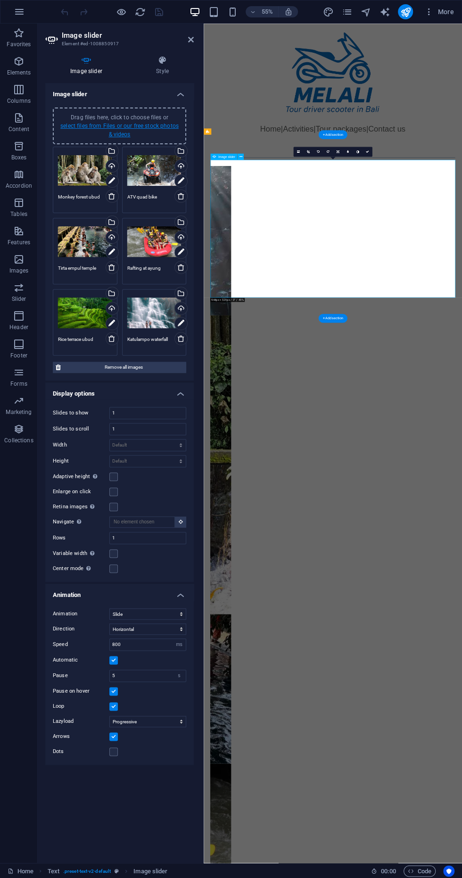
click at [129, 125] on link "select files from Files or our free stock photos & videos" at bounding box center [119, 130] width 118 height 15
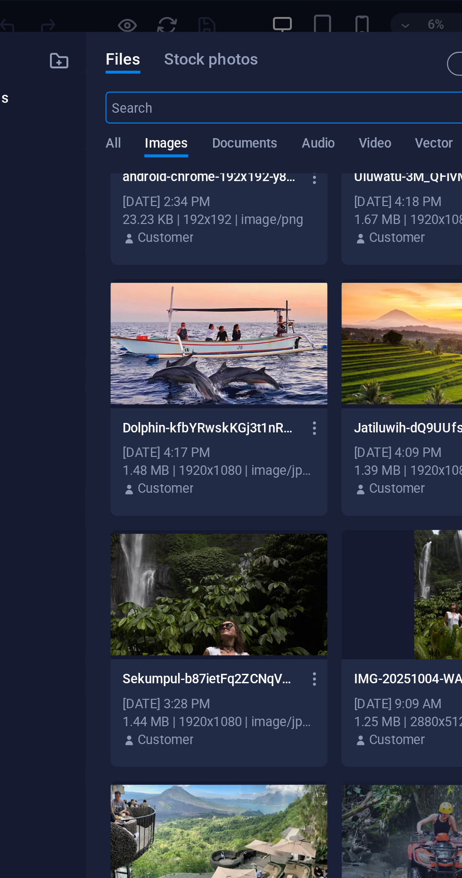
scroll to position [317, 0]
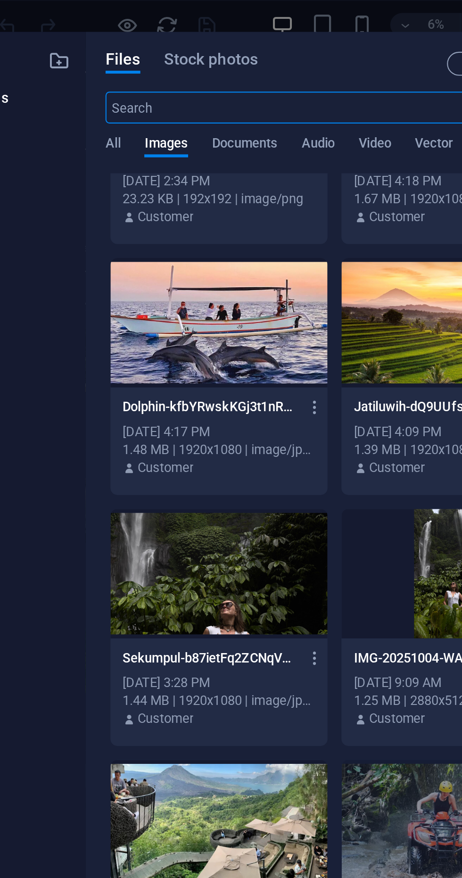
click at [190, 268] on div at bounding box center [164, 271] width 103 height 61
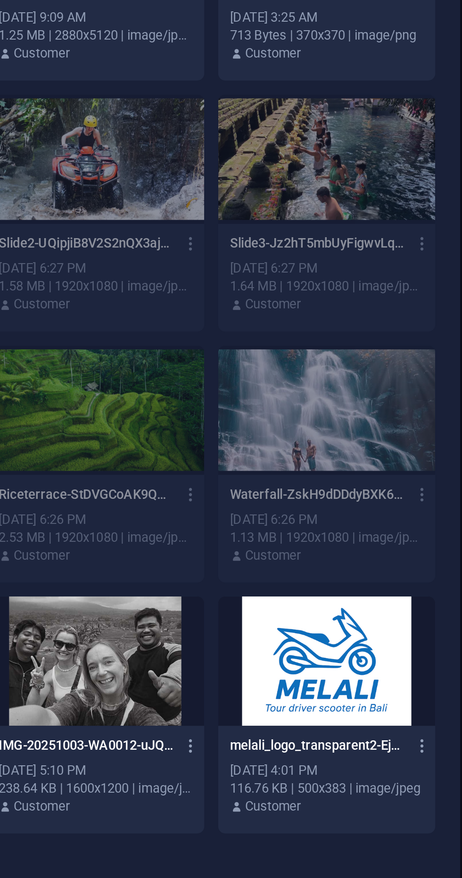
scroll to position [0, 0]
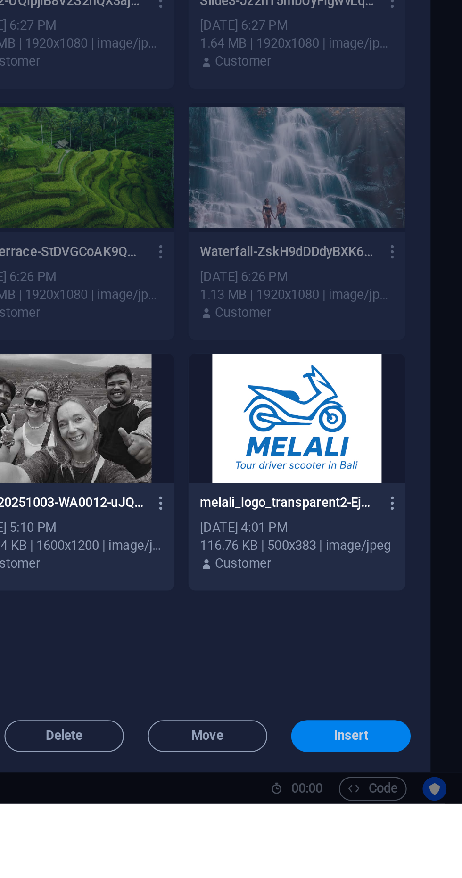
click at [410, 849] on span "Insert" at bounding box center [409, 847] width 17 height 6
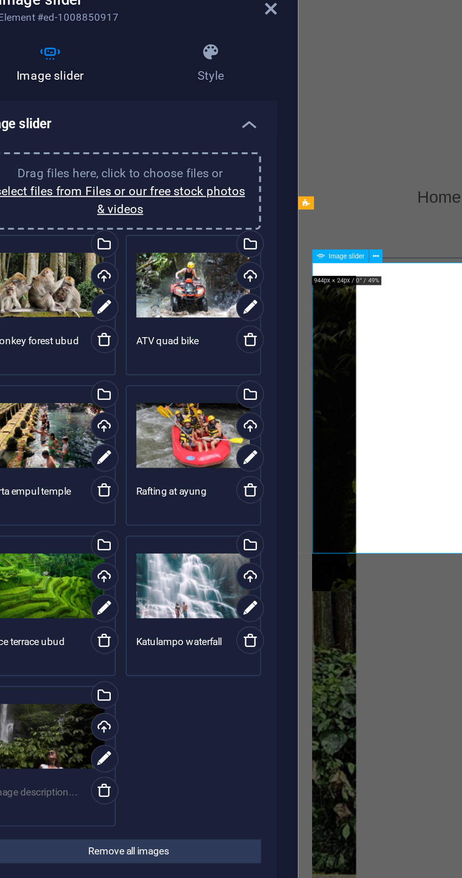
click at [92, 411] on textarea at bounding box center [85, 414] width 54 height 14
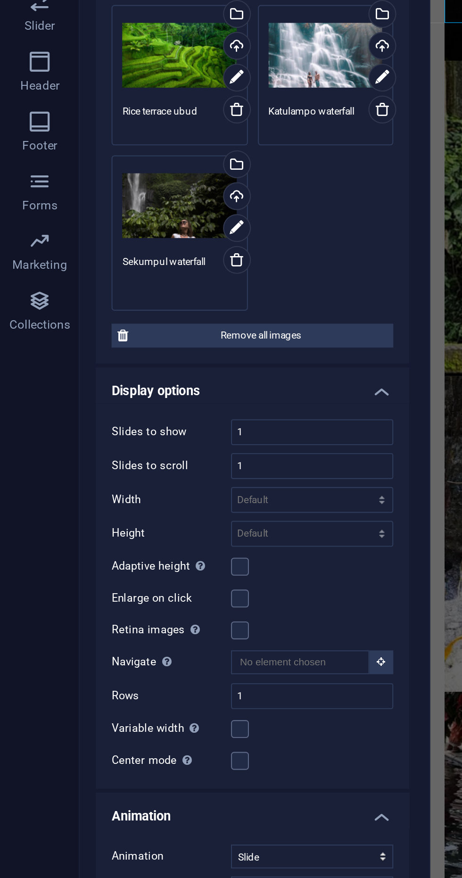
type textarea "Sekumpul waterfall"
click at [167, 398] on div "Drag files here, click to choose files or select files from Files or our free s…" at bounding box center [119, 290] width 138 height 292
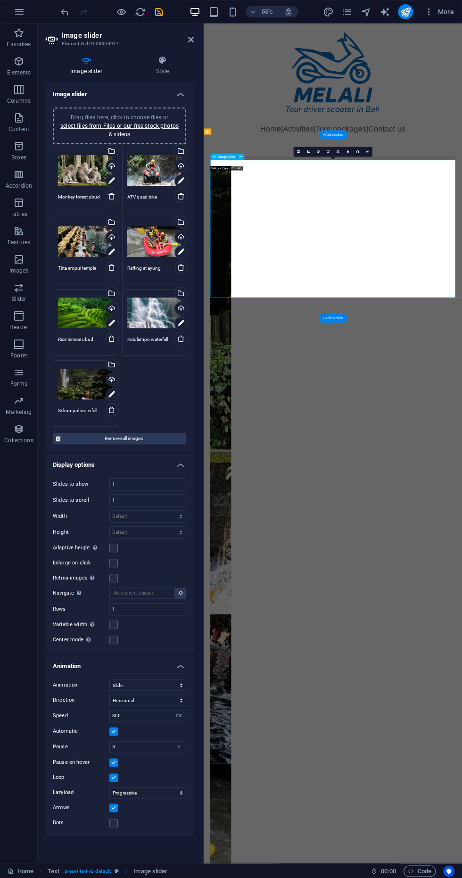
click at [291, 129] on div at bounding box center [439, 114] width 470 height 181
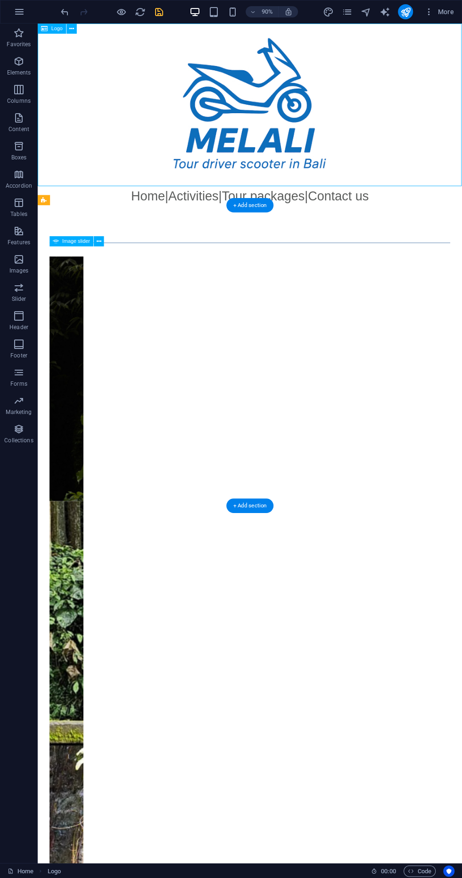
click at [155, 14] on icon "save" at bounding box center [159, 12] width 11 height 11
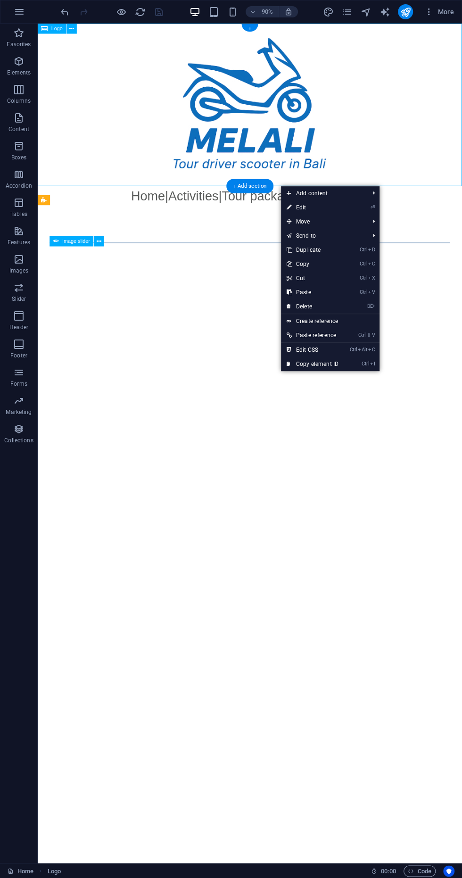
click at [171, 214] on div "Home | Activities | Tour packages | Contact us" at bounding box center [274, 214] width 472 height 21
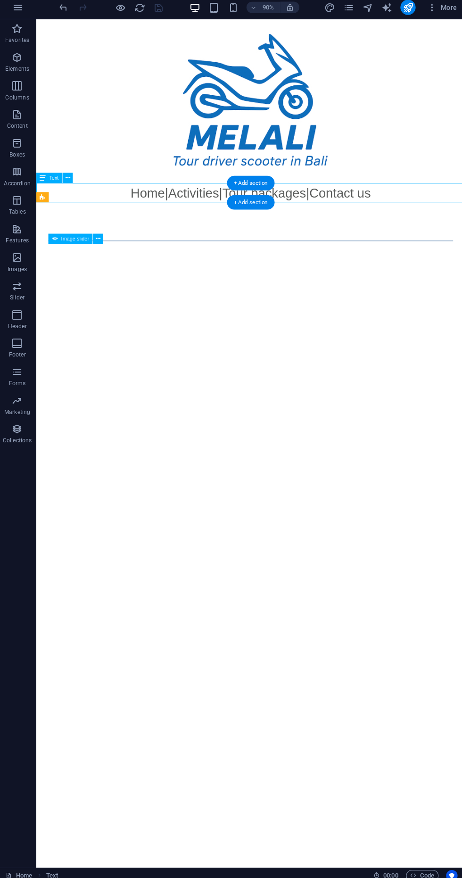
click at [142, 76] on div at bounding box center [272, 109] width 472 height 181
click at [98, 116] on div at bounding box center [272, 109] width 472 height 181
click at [403, 11] on icon "publish" at bounding box center [405, 12] width 11 height 11
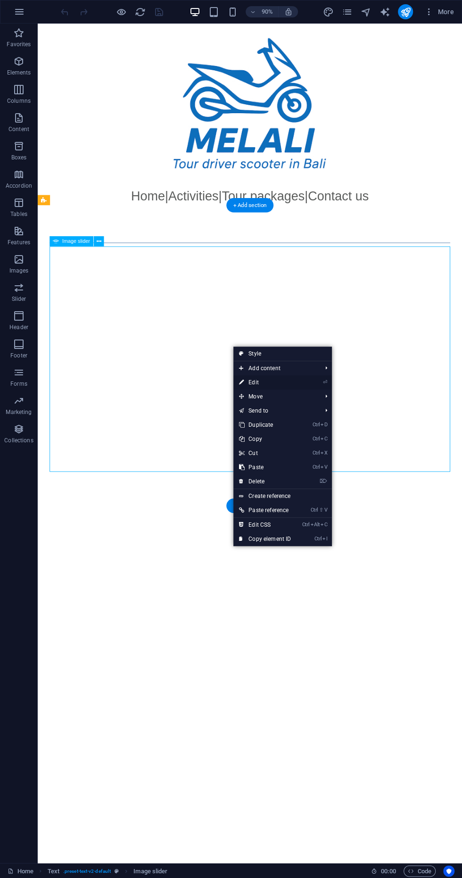
click at [285, 384] on link "⏎ Edit" at bounding box center [265, 383] width 63 height 14
select select "ms"
select select "s"
select select "progressive"
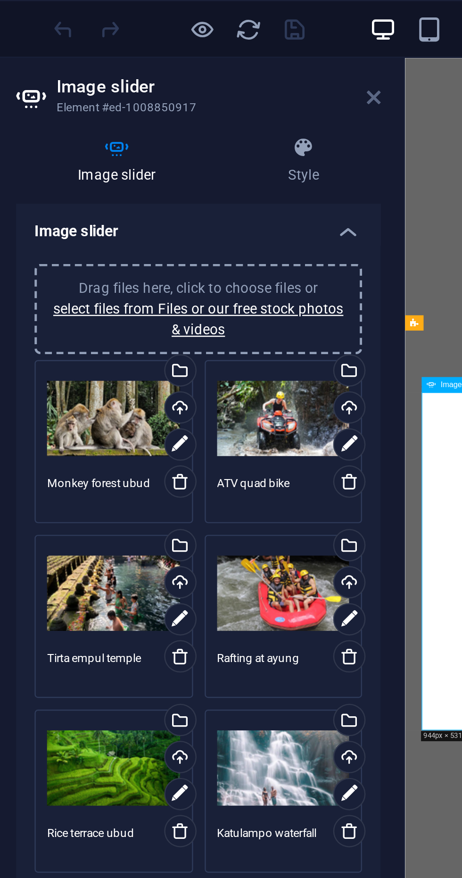
click at [191, 42] on icon at bounding box center [191, 40] width 6 height 8
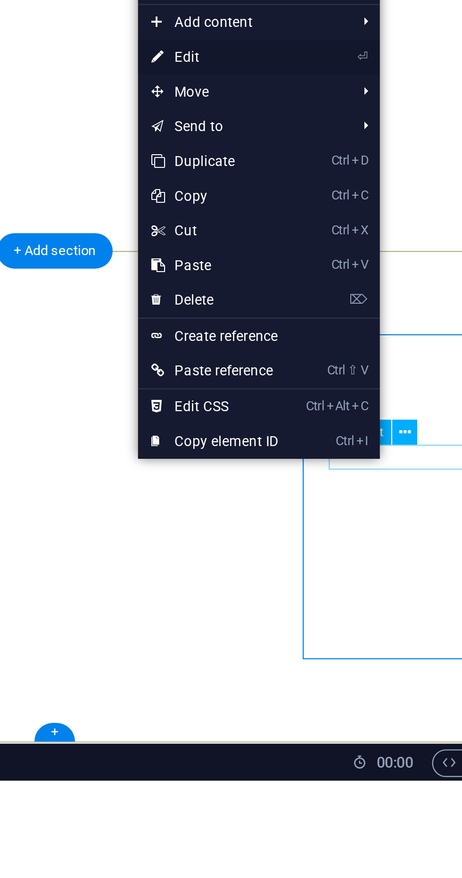
click at [315, 586] on link "⏎ Edit" at bounding box center [315, 584] width 63 height 14
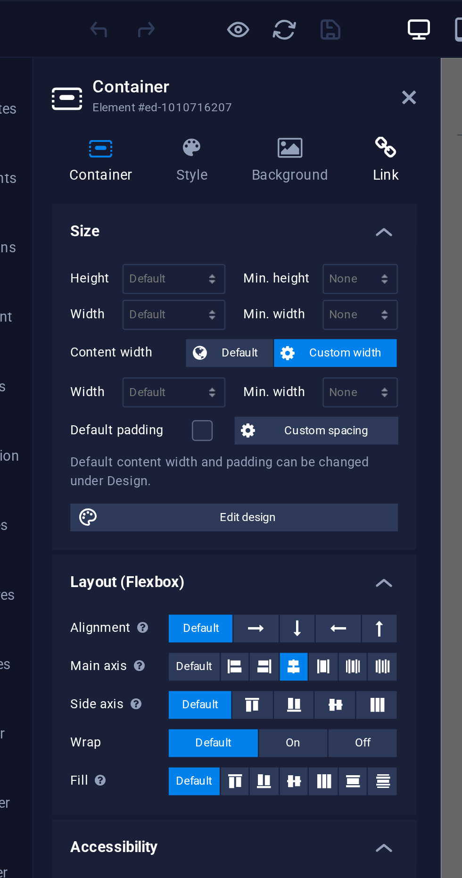
click at [182, 68] on h4 "Link" at bounding box center [181, 66] width 25 height 20
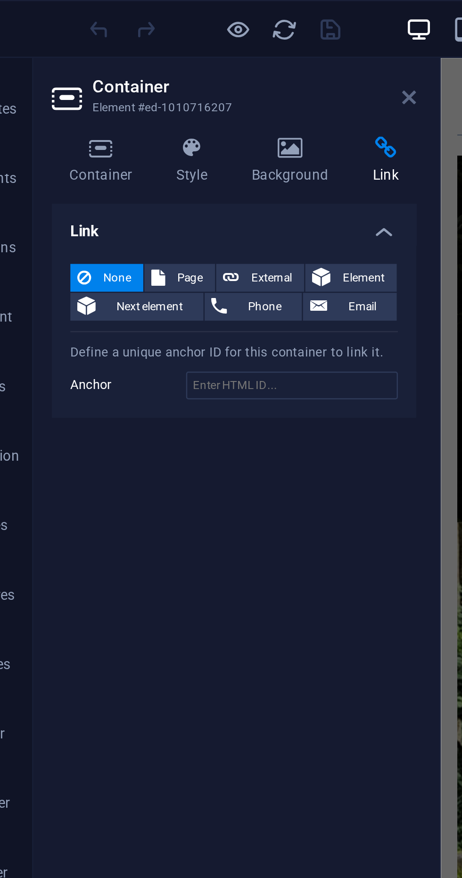
click at [192, 40] on icon at bounding box center [191, 40] width 6 height 8
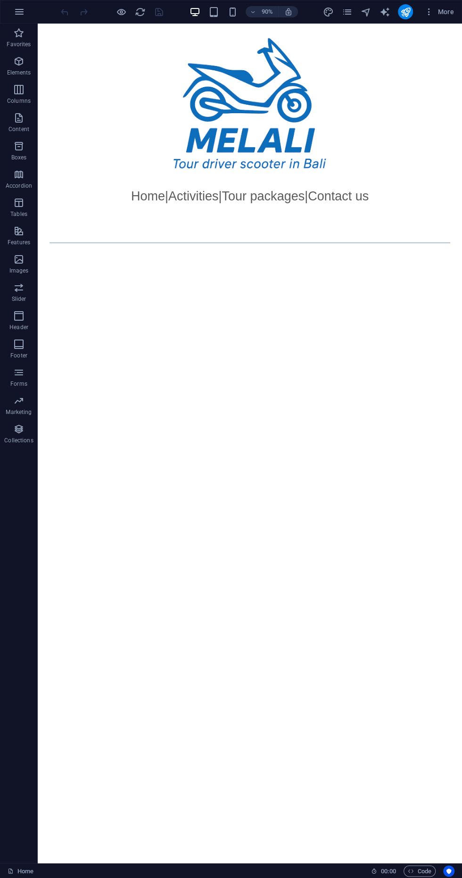
click at [381, 223] on div "Home | Activities | Tour packages | Contact us" at bounding box center [274, 214] width 472 height 21
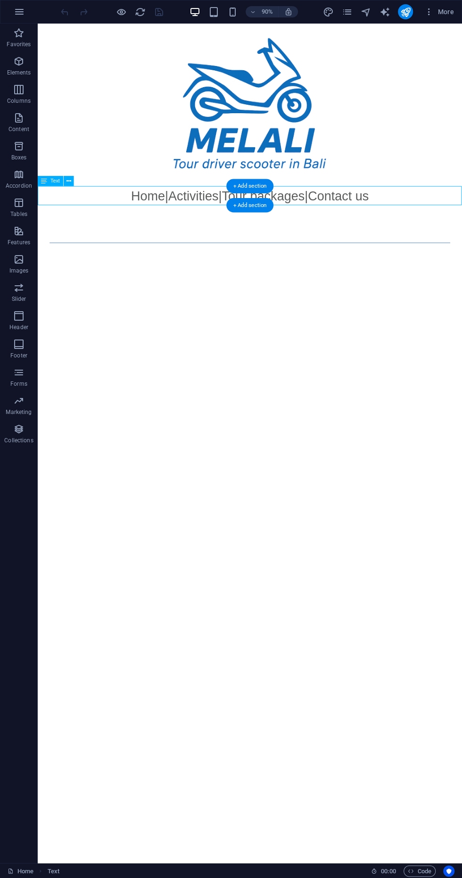
click at [109, 126] on div at bounding box center [274, 114] width 472 height 181
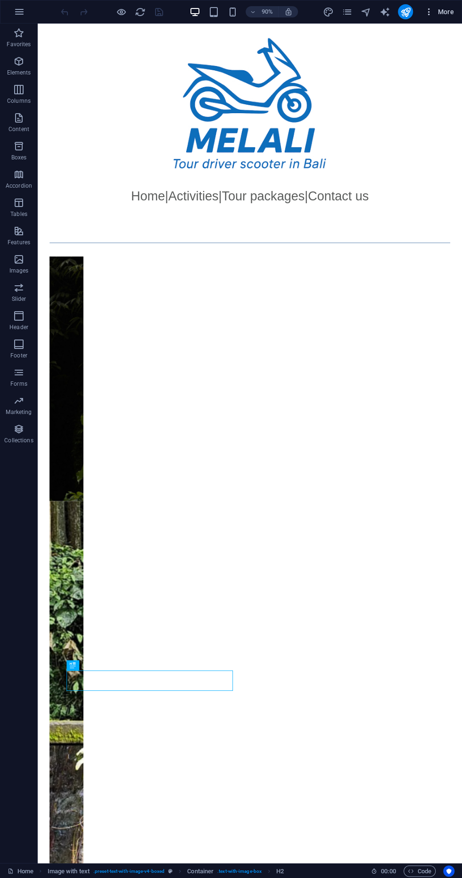
click at [446, 11] on span "More" at bounding box center [440, 11] width 30 height 9
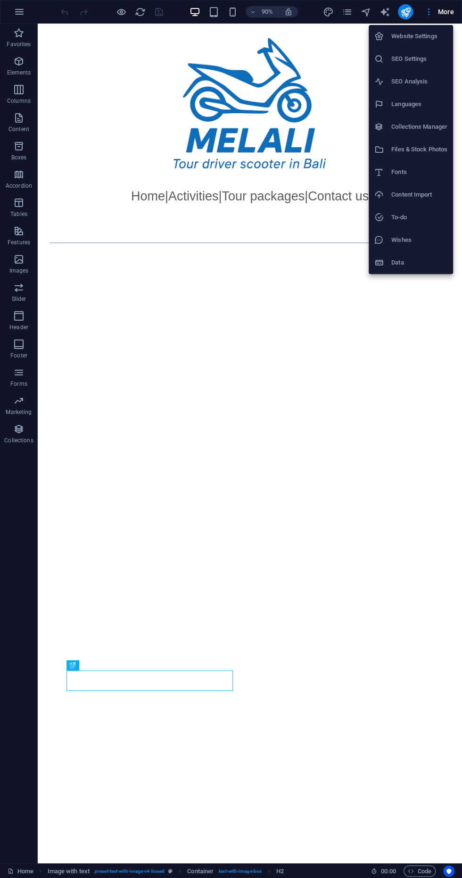
click at [373, 91] on li "SEO Analysis" at bounding box center [411, 81] width 84 height 23
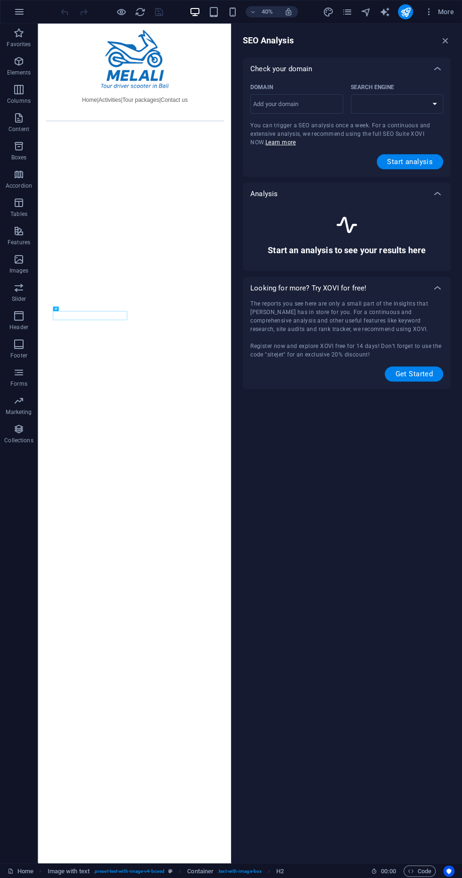
select select "[DOMAIN_NAME]"
click at [437, 192] on icon at bounding box center [437, 193] width 11 height 11
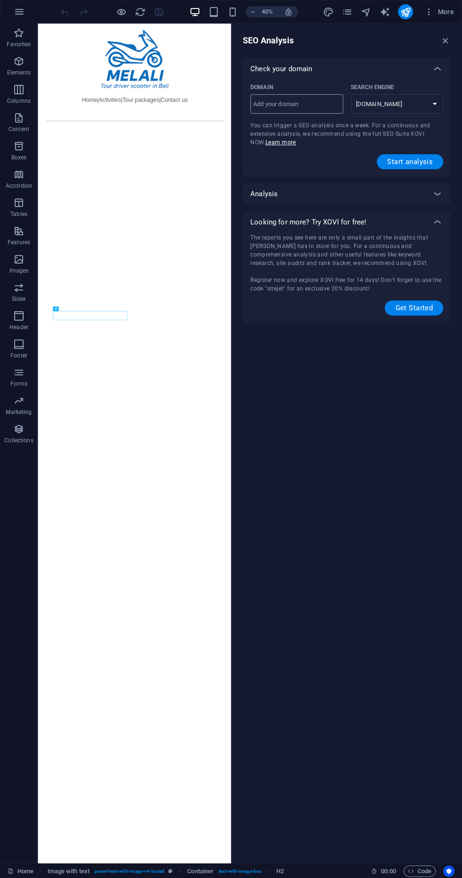
click at [268, 103] on input "Domain ​" at bounding box center [297, 104] width 93 height 15
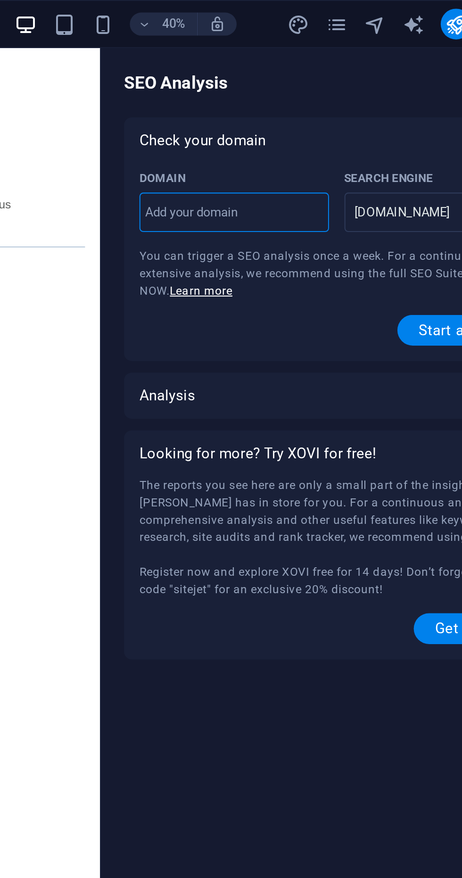
type input "[DOMAIN_NAME]"
click at [394, 159] on span "Start analysis" at bounding box center [410, 162] width 46 height 8
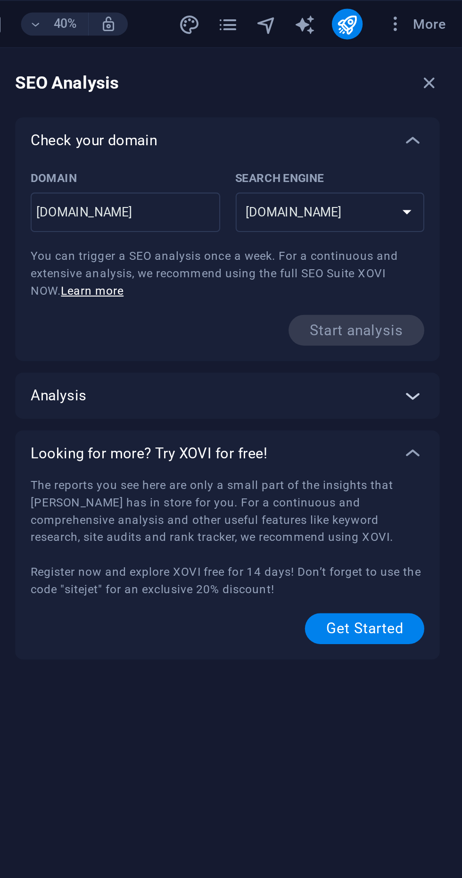
click at [429, 200] on div at bounding box center [437, 194] width 23 height 23
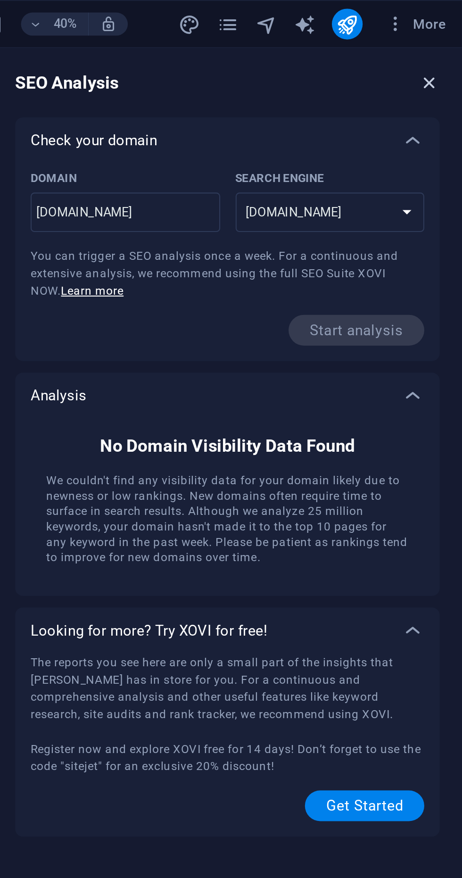
click at [443, 43] on icon "button" at bounding box center [446, 40] width 10 height 10
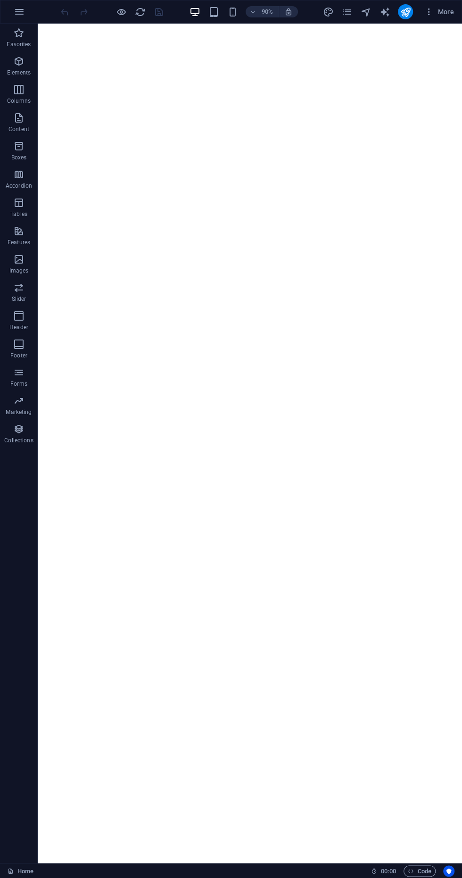
scroll to position [503, 0]
